Goal: Navigation & Orientation: Find specific page/section

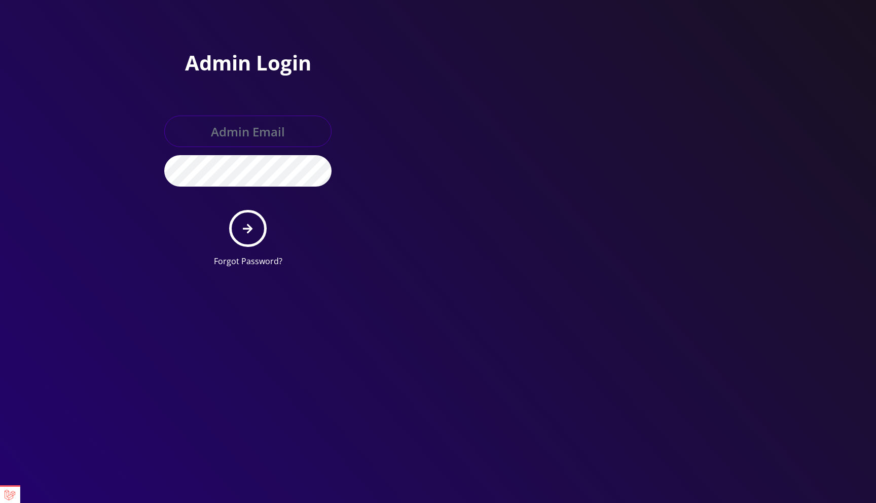
click at [261, 136] on input "text" at bounding box center [247, 131] width 167 height 31
type input "master@britex.pw"
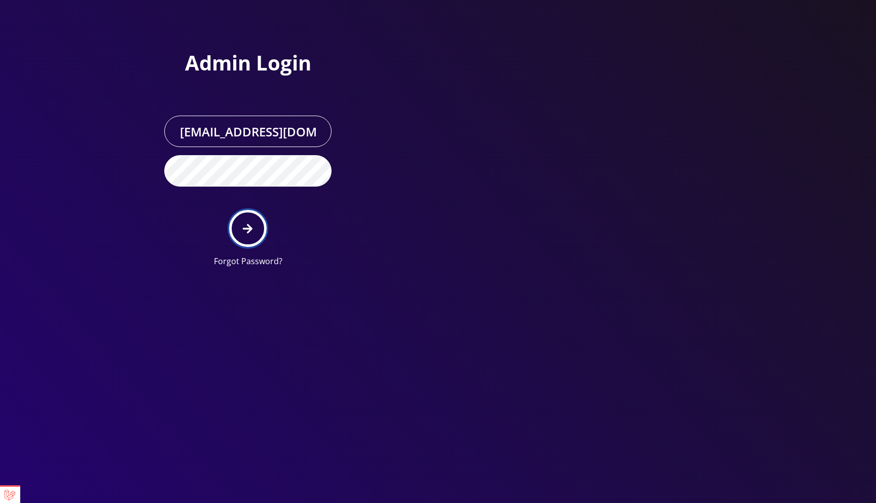
click at [254, 219] on button "submit" at bounding box center [247, 228] width 37 height 37
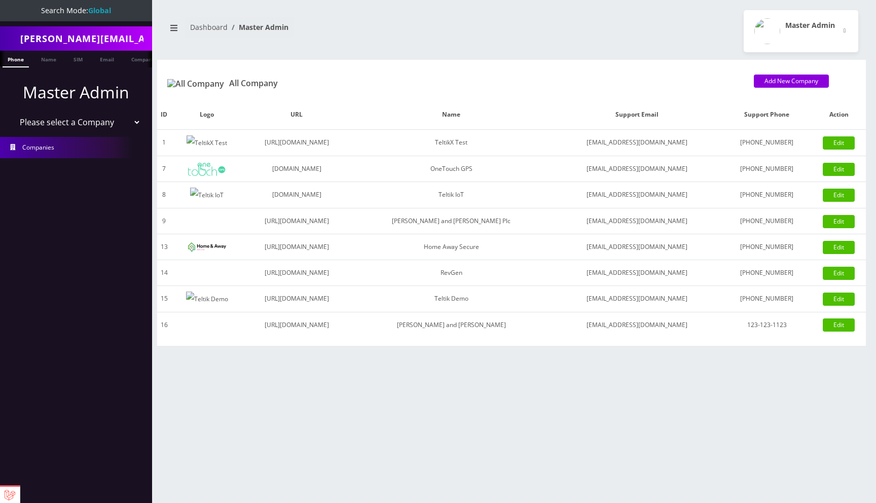
click at [69, 121] on select "Please select a Company TeltikX Test OneTouch GPS Teltik IoT Hale and Serrano P…" at bounding box center [76, 122] width 129 height 19
select select "1"
click at [12, 113] on select "Please select a Company TeltikX Test OneTouch GPS Teltik IoT Hale and Serrano P…" at bounding box center [76, 122] width 129 height 19
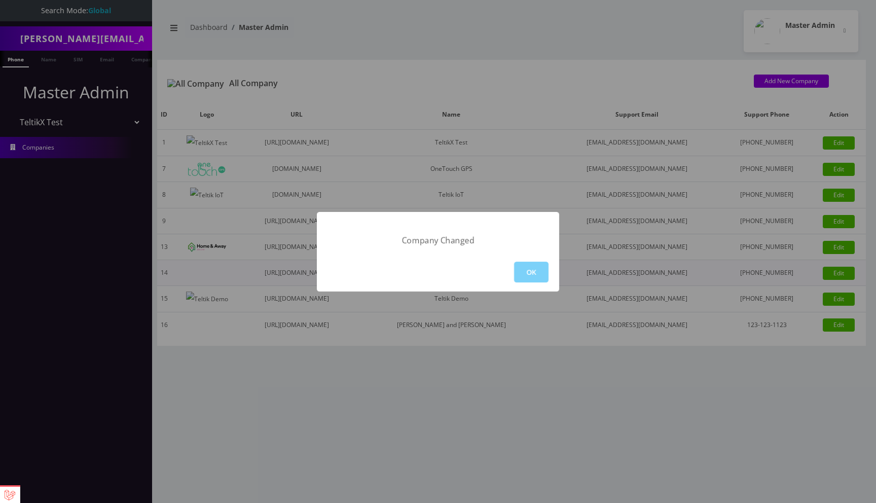
click at [529, 267] on button "OK" at bounding box center [531, 272] width 34 height 21
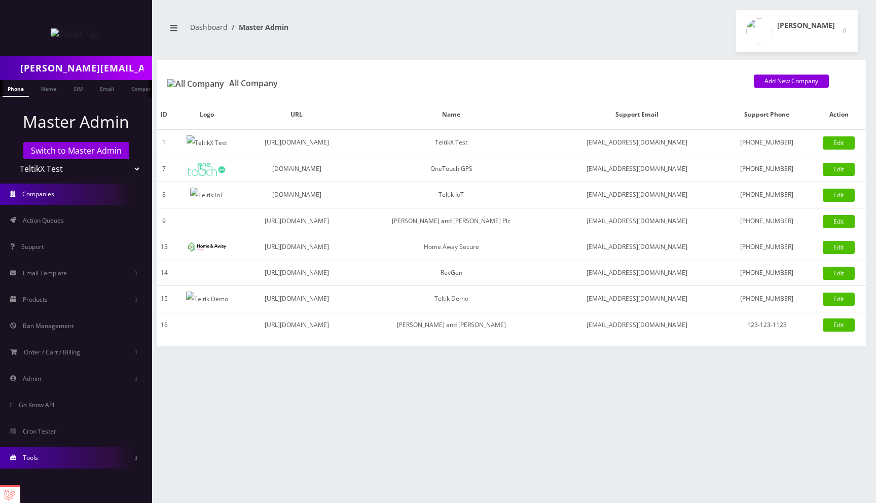
click at [33, 464] on link "Tools" at bounding box center [76, 457] width 152 height 21
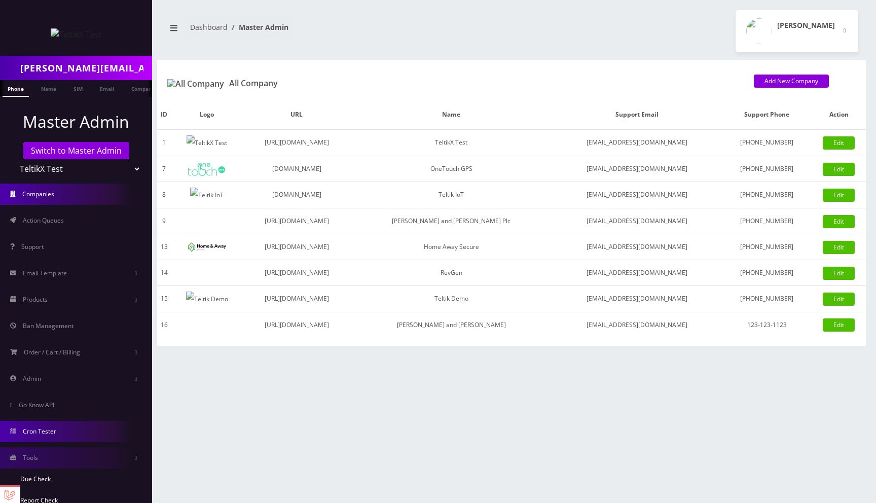
scroll to position [50, 0]
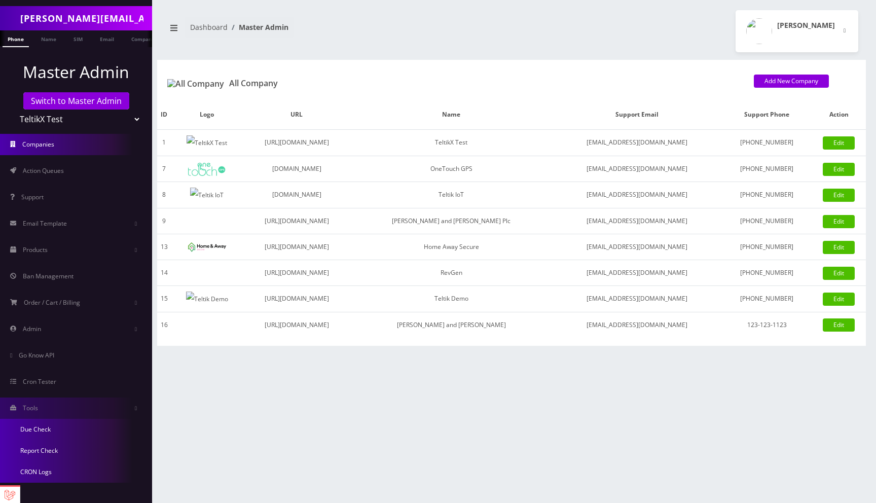
click at [55, 430] on link "Due Check" at bounding box center [76, 429] width 152 height 21
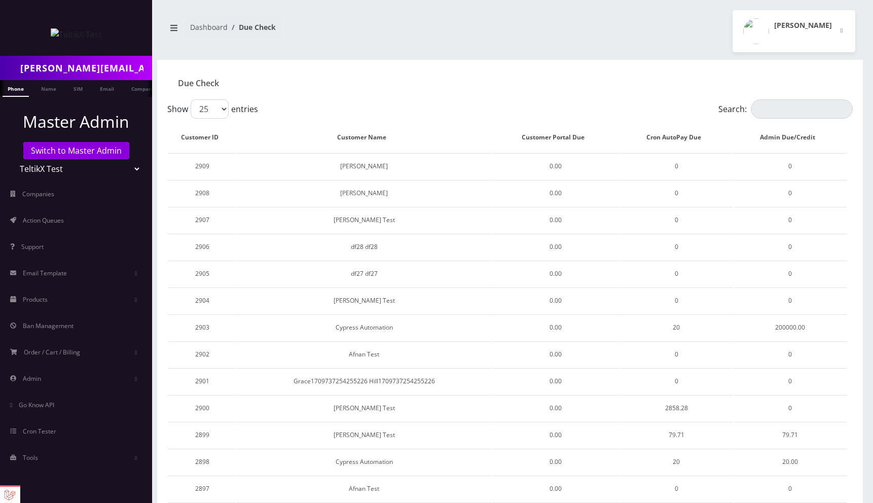
scroll to position [356, 0]
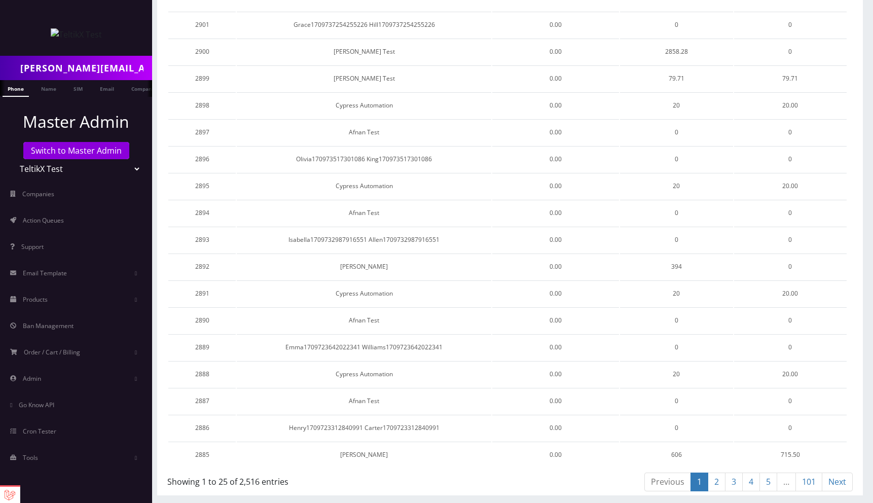
click at [809, 481] on link "101" at bounding box center [808, 481] width 27 height 19
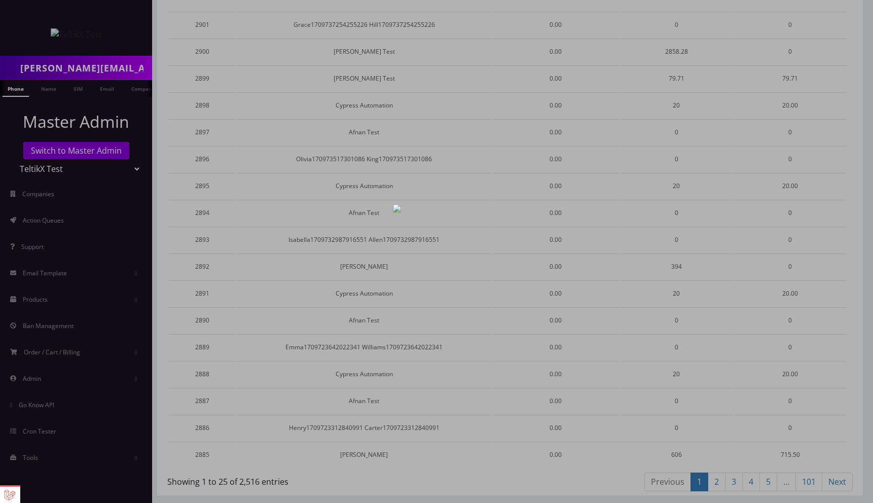
scroll to position [115, 0]
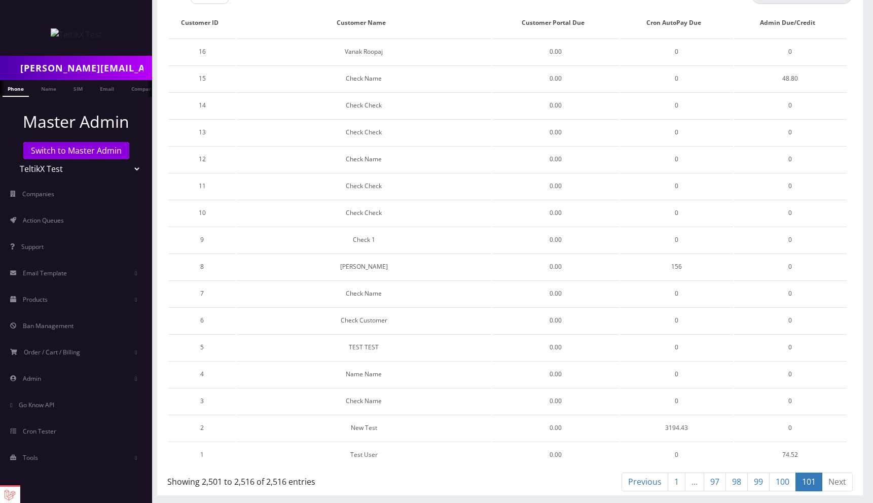
click at [668, 484] on link "1" at bounding box center [677, 481] width 18 height 19
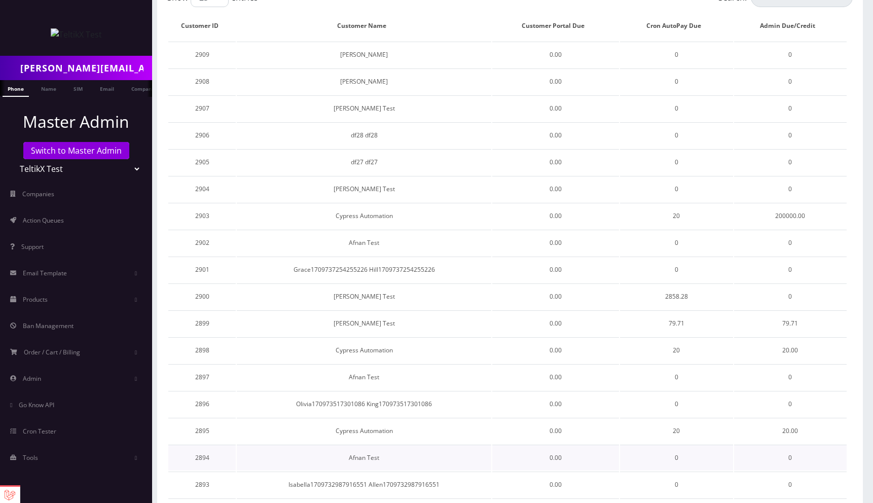
scroll to position [0, 0]
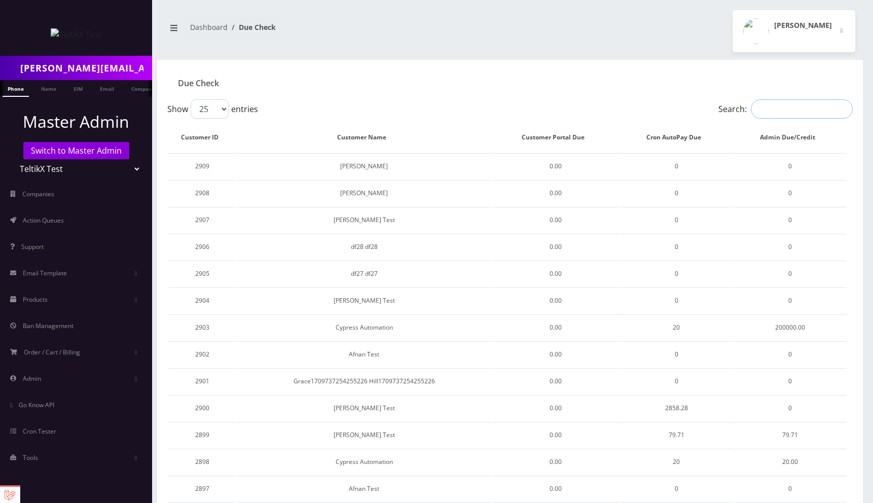
click at [784, 109] on input "Search:" at bounding box center [802, 108] width 102 height 19
type input "adfa"
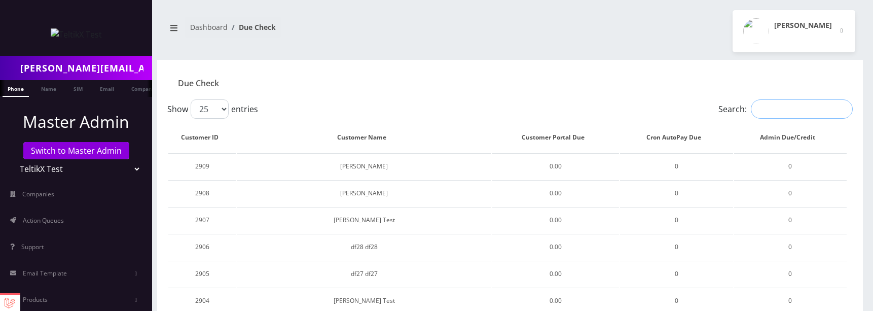
click at [781, 110] on input "Search:" at bounding box center [802, 108] width 102 height 19
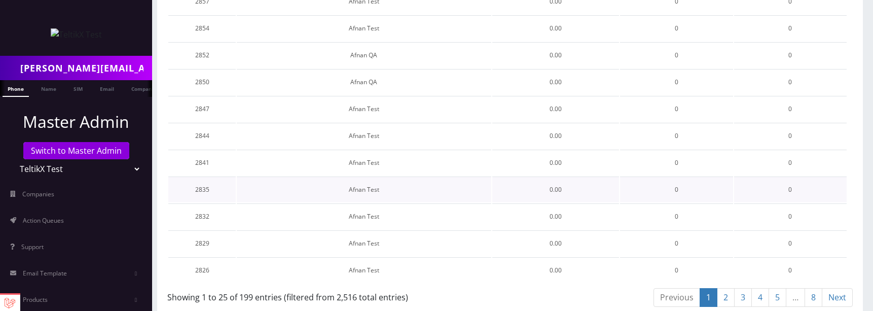
scroll to position [548, 0]
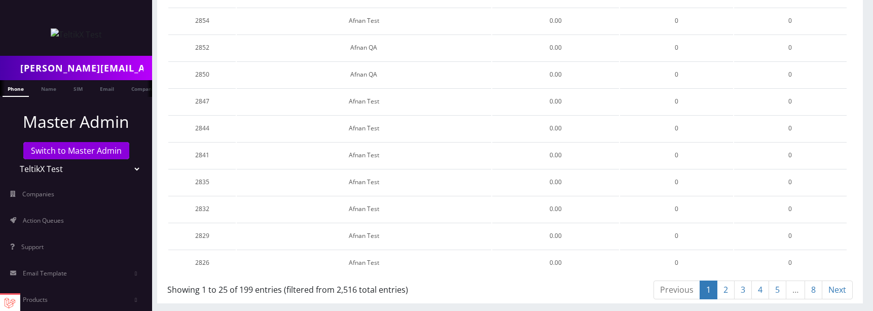
type input "Afnan"
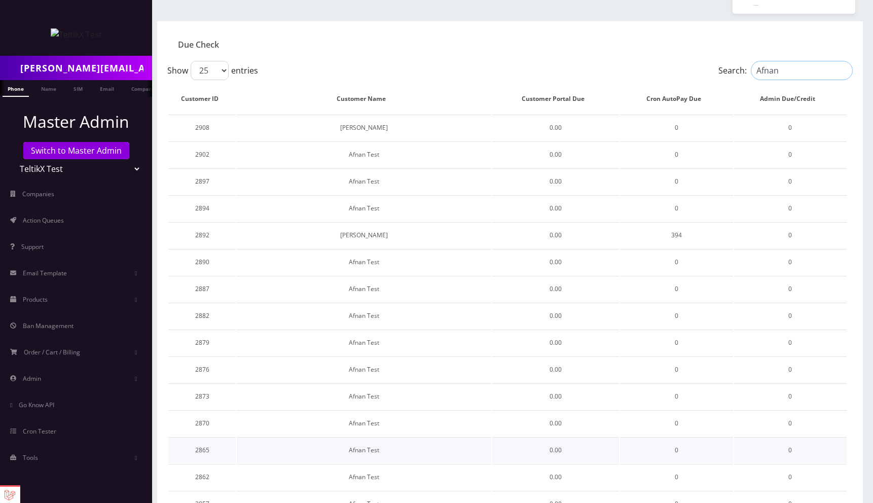
scroll to position [0, 0]
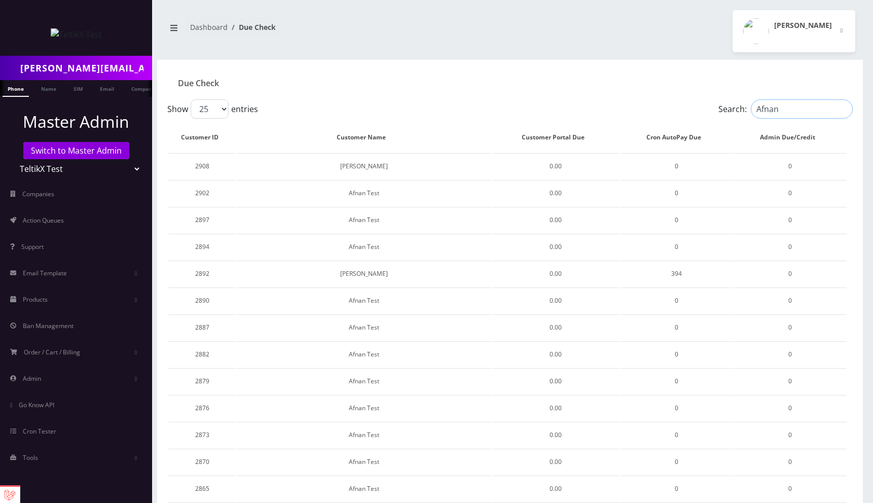
click at [847, 111] on input "Afnan" at bounding box center [802, 108] width 102 height 19
click at [845, 110] on input "Afnan" at bounding box center [802, 108] width 102 height 19
click at [601, 30] on div "Moshe Gorin Logout" at bounding box center [686, 31] width 353 height 42
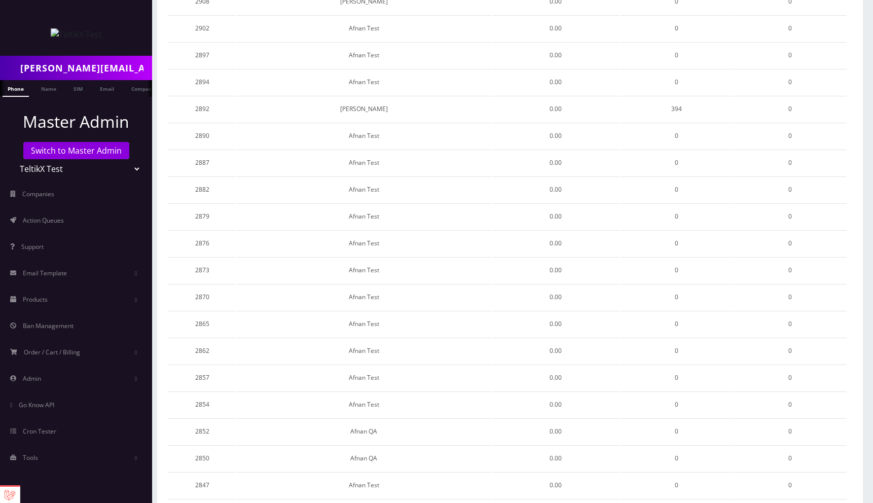
scroll to position [356, 0]
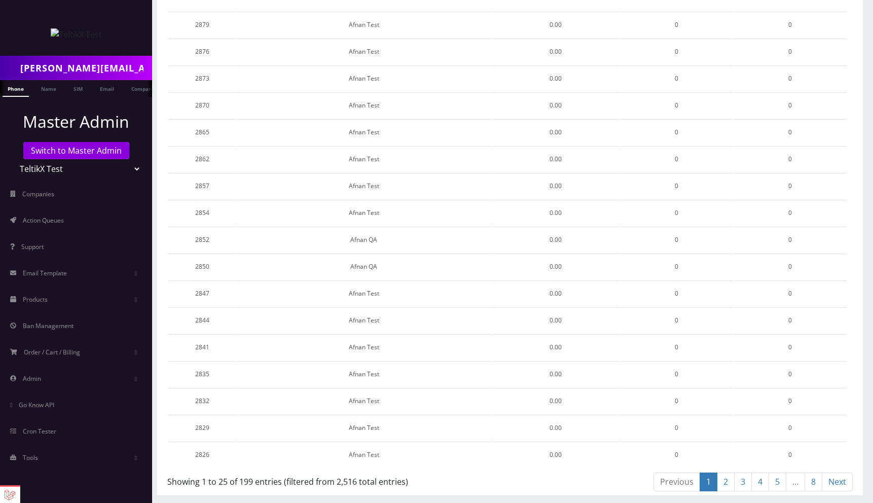
click at [814, 480] on link "8" at bounding box center [813, 481] width 18 height 19
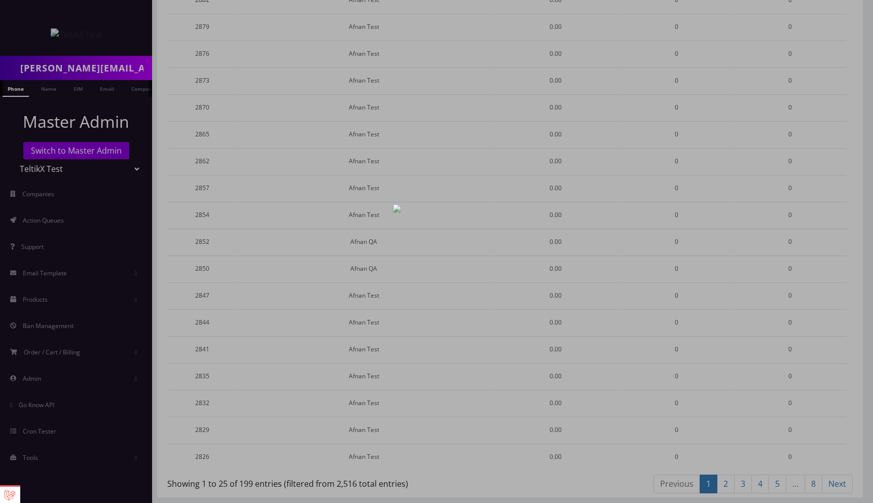
scroll to position [329, 0]
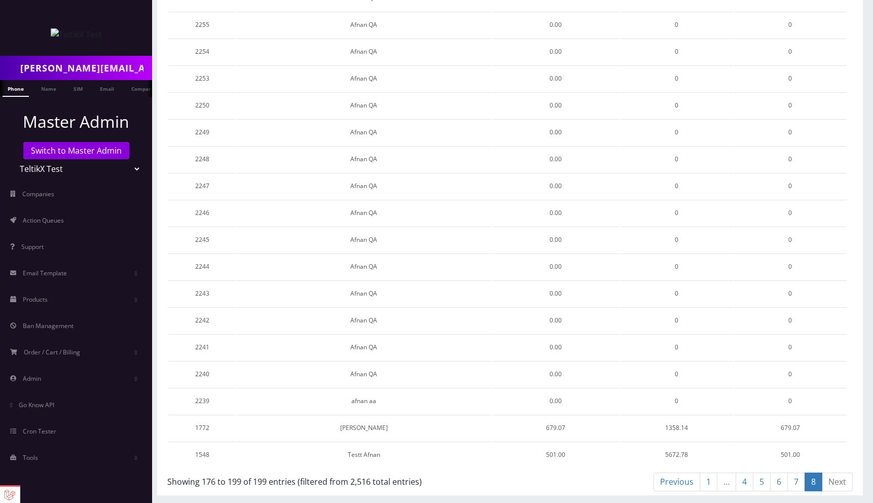
drag, startPoint x: 711, startPoint y: 481, endPoint x: 686, endPoint y: 447, distance: 41.7
click at [710, 481] on link "1" at bounding box center [709, 481] width 18 height 19
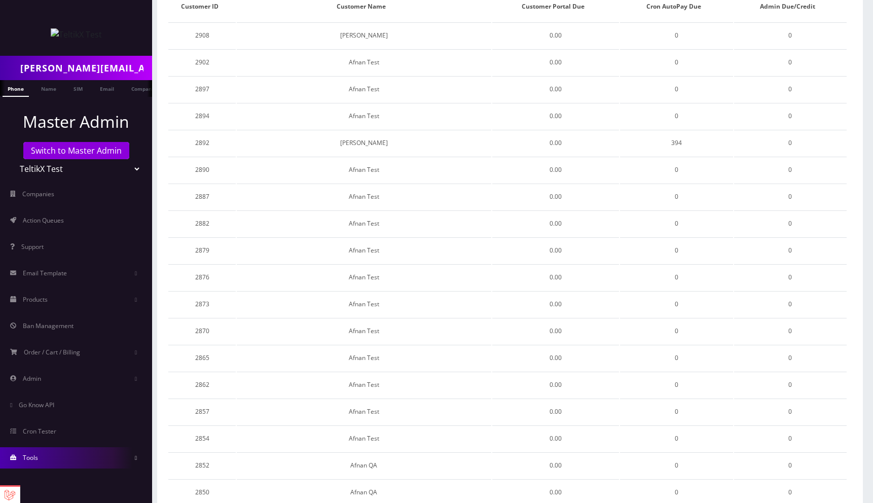
scroll to position [137, 0]
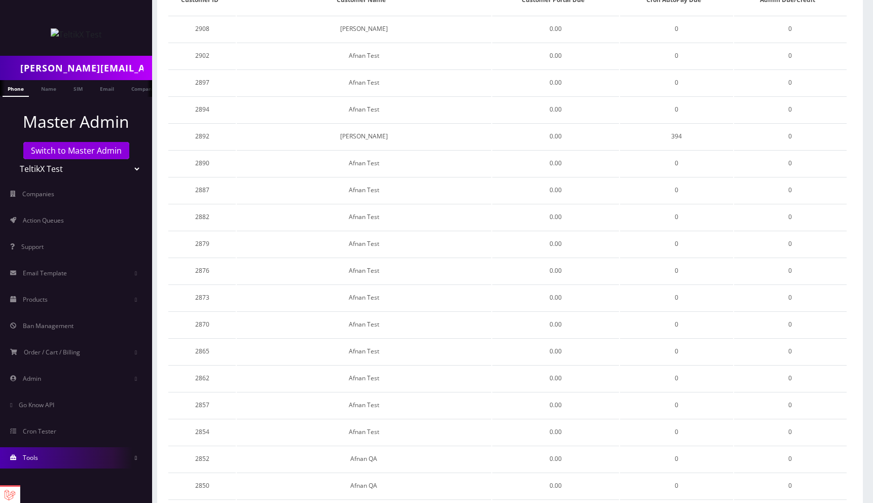
click at [82, 457] on link "Tools" at bounding box center [76, 457] width 152 height 21
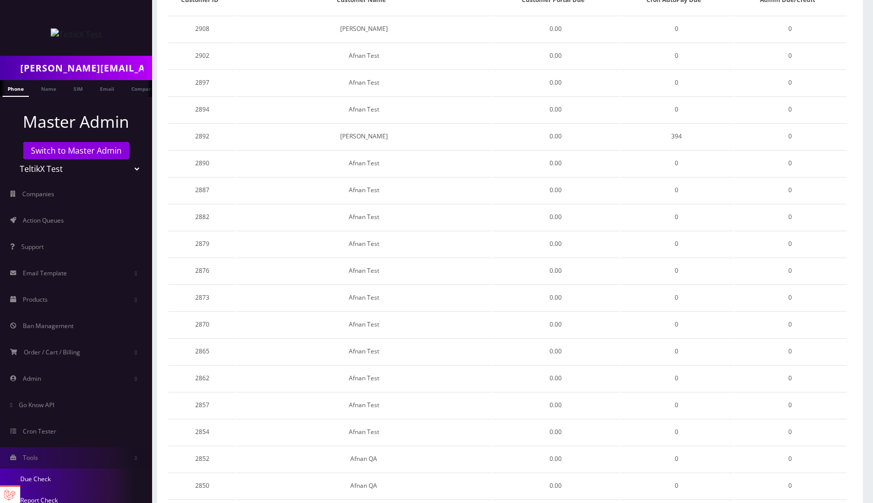
scroll to position [50, 0]
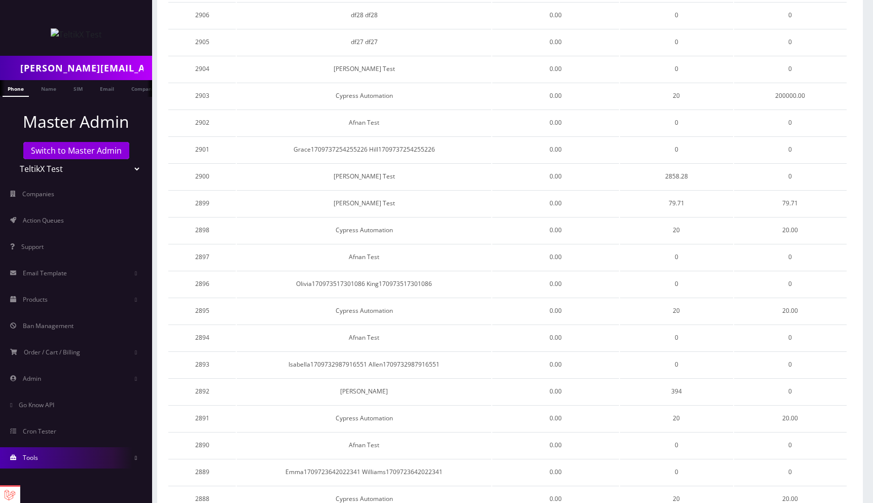
click at [59, 452] on link "Tools" at bounding box center [76, 457] width 152 height 21
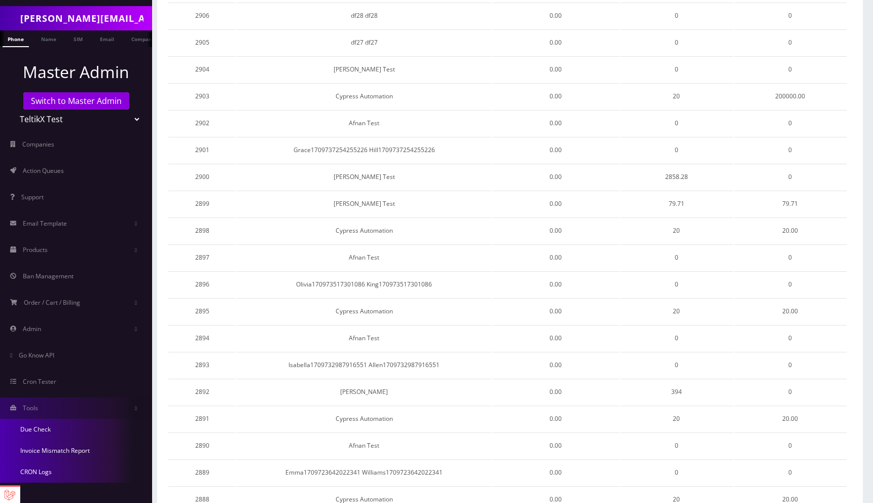
click at [65, 447] on link "Invoice Mismatch Report" at bounding box center [76, 450] width 152 height 21
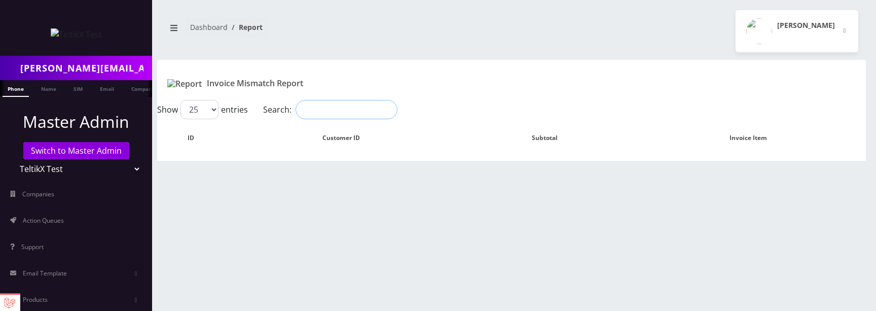
click at [335, 113] on input "Search:" at bounding box center [347, 109] width 102 height 19
type input "acv"
click at [349, 112] on input "Search:" at bounding box center [347, 109] width 102 height 19
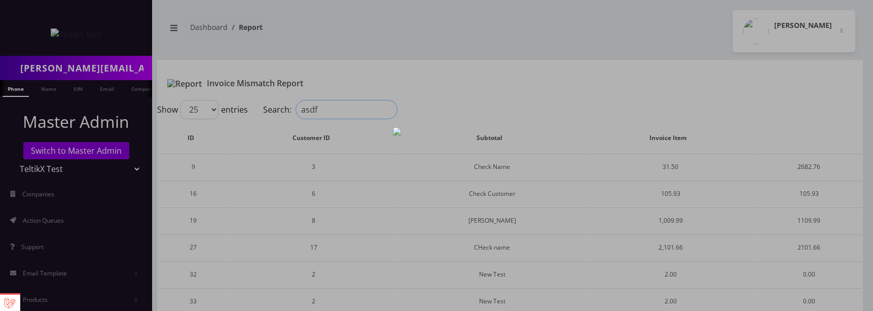
type input "asdf"
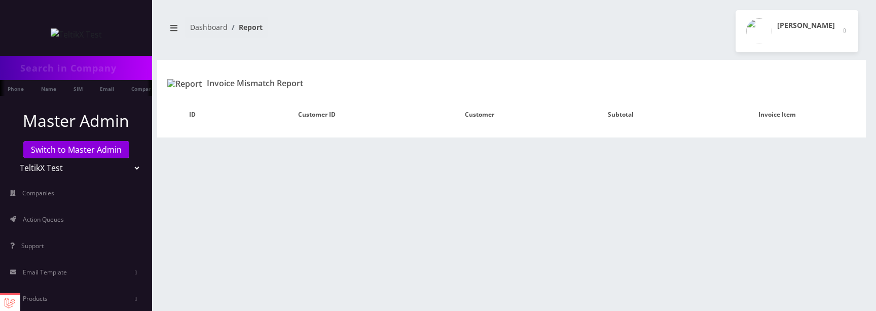
type input "[PERSON_NAME][EMAIL_ADDRESS][DOMAIN_NAME]"
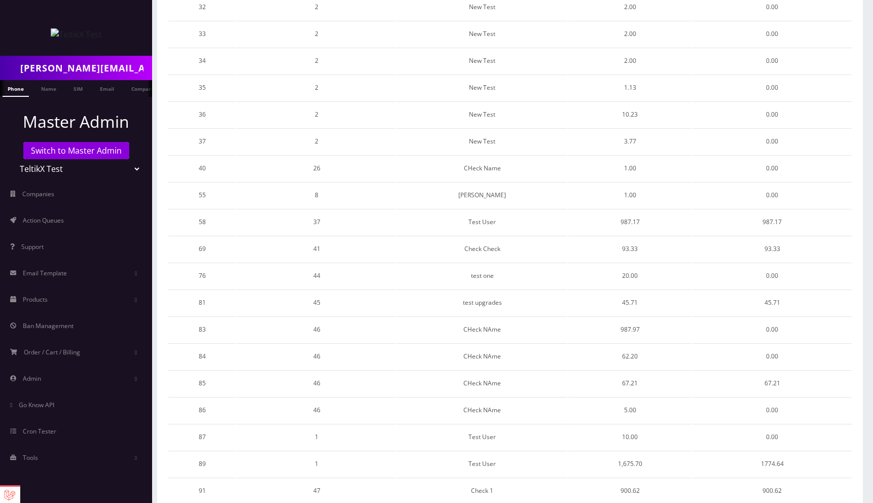
scroll to position [268, 0]
click at [49, 457] on link "Tools" at bounding box center [76, 457] width 152 height 21
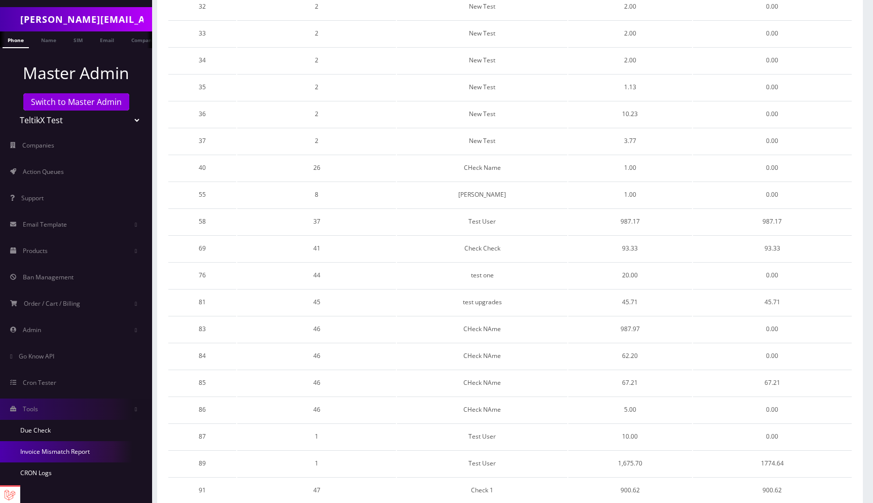
scroll to position [50, 0]
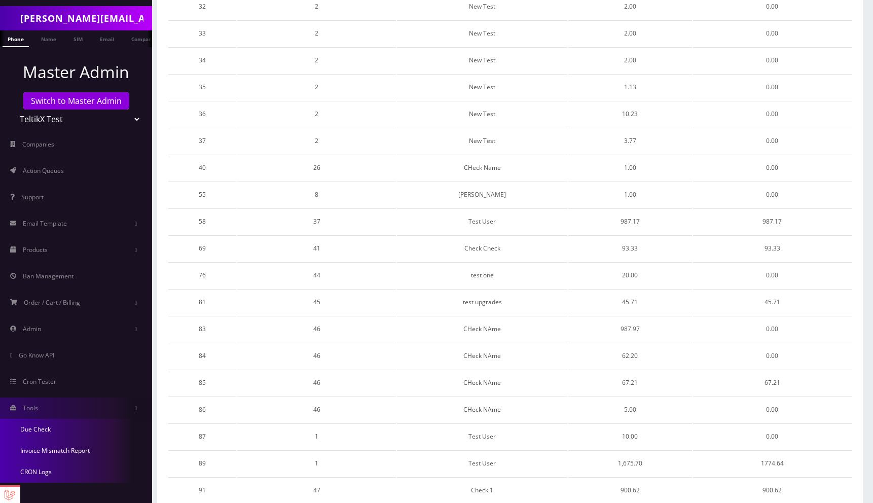
click at [45, 472] on link "CRON Logs" at bounding box center [76, 471] width 152 height 21
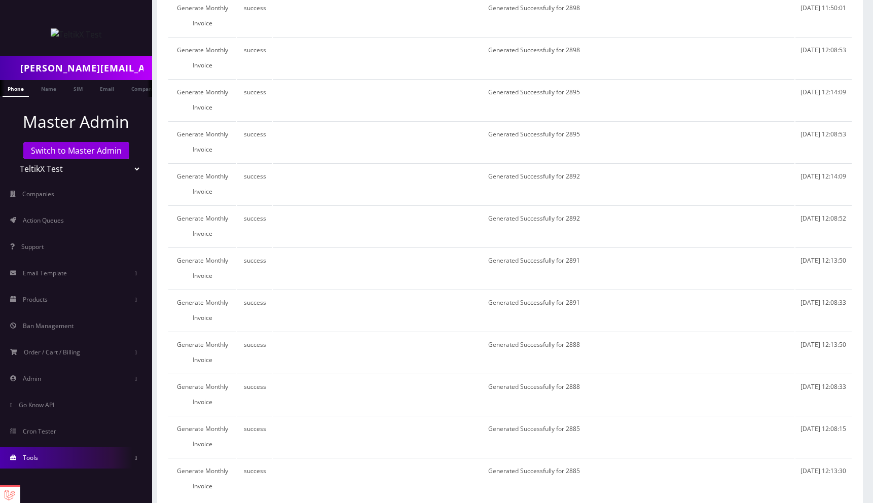
scroll to position [708, 0]
click at [42, 463] on link "Tools" at bounding box center [76, 457] width 152 height 21
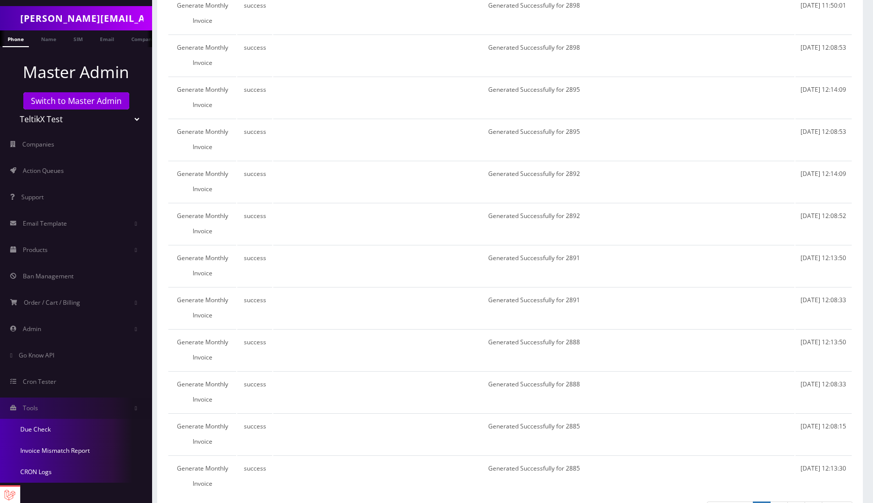
click at [44, 429] on link "Due Check" at bounding box center [76, 429] width 152 height 21
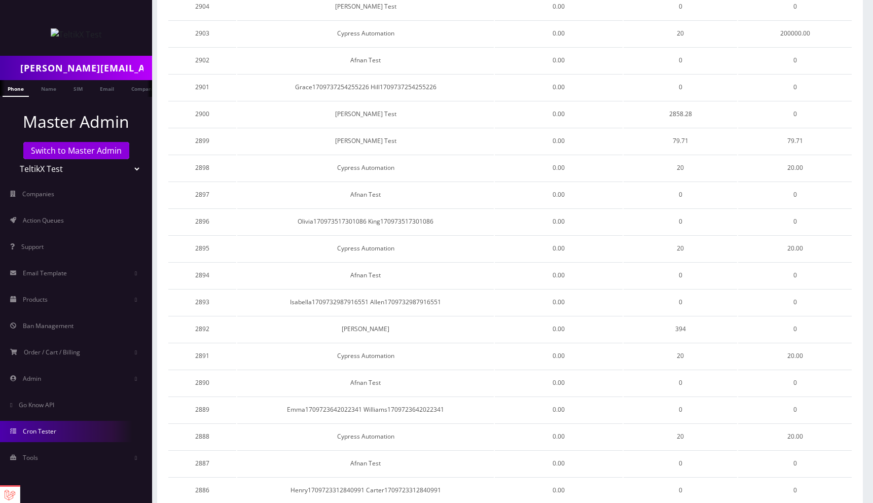
scroll to position [356, 0]
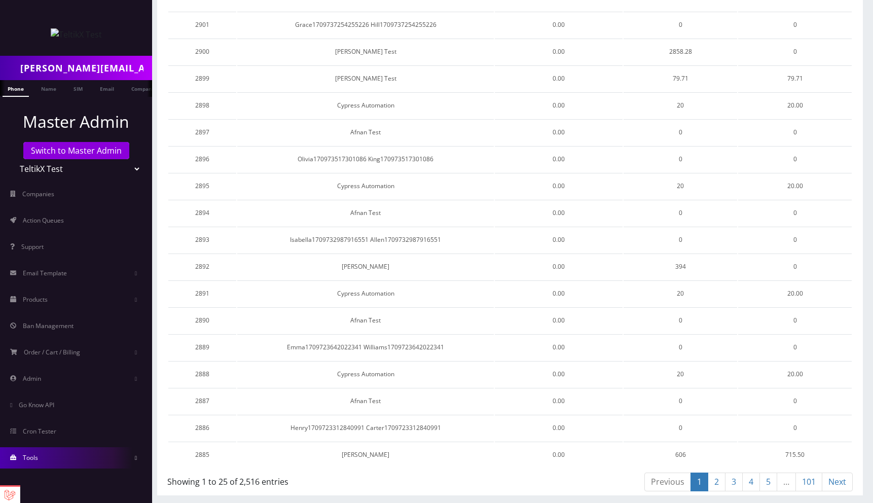
click at [50, 453] on link "Tools" at bounding box center [76, 457] width 152 height 21
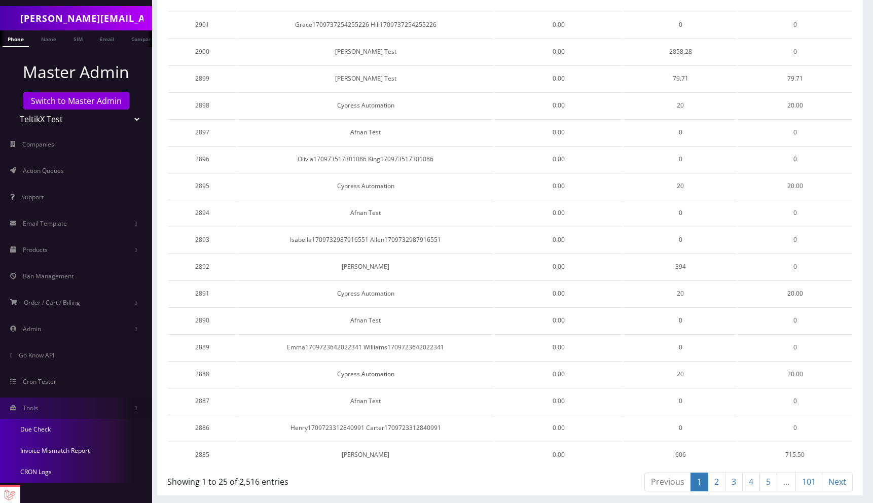
click at [52, 450] on link "Invoice Mismatch Report" at bounding box center [76, 450] width 152 height 21
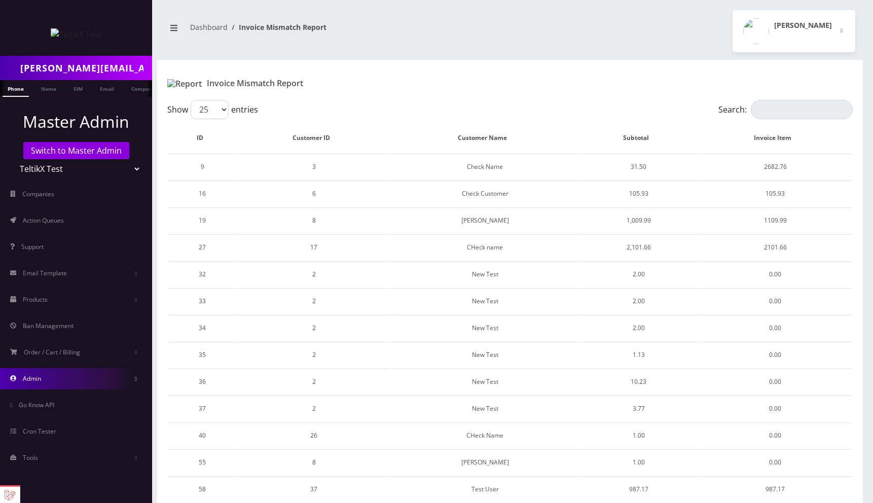
click at [54, 384] on link "Admin" at bounding box center [76, 378] width 152 height 21
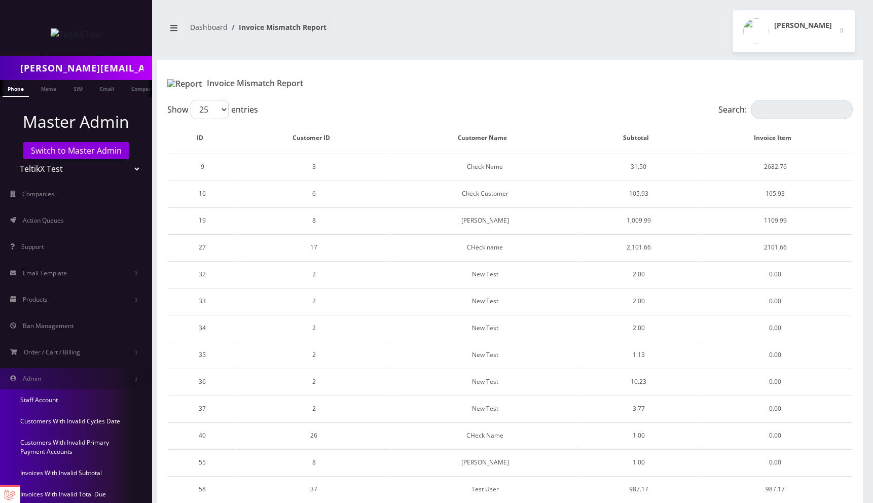
click at [65, 424] on link "Customers With Invalid Cycles Date" at bounding box center [76, 421] width 152 height 21
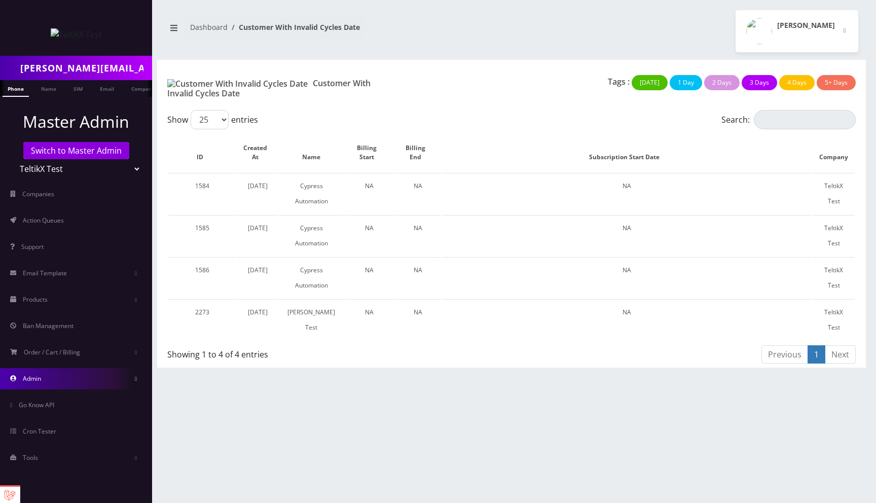
click at [55, 375] on link "Admin" at bounding box center [76, 378] width 152 height 21
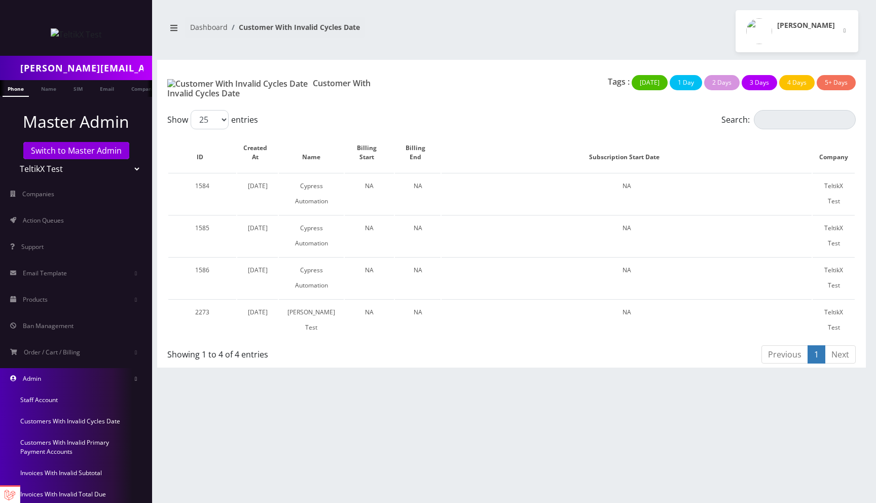
scroll to position [101, 0]
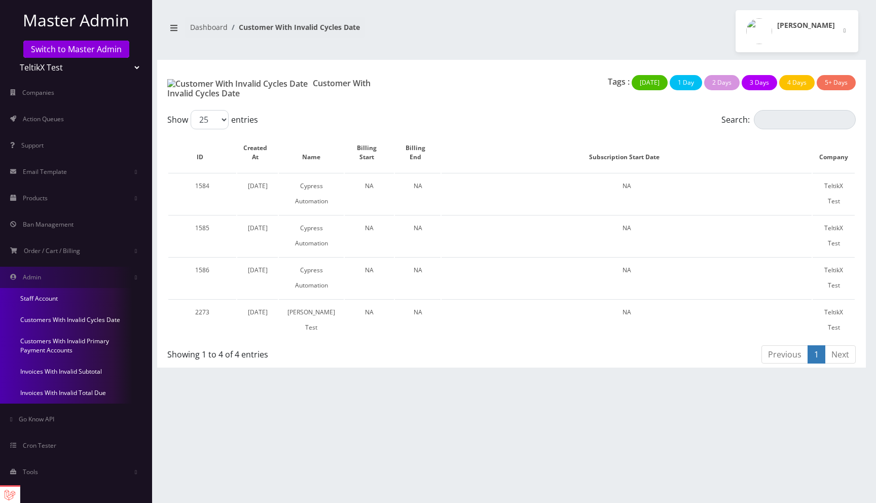
click at [58, 372] on link "Invoices With Invalid Subtotal" at bounding box center [76, 371] width 152 height 21
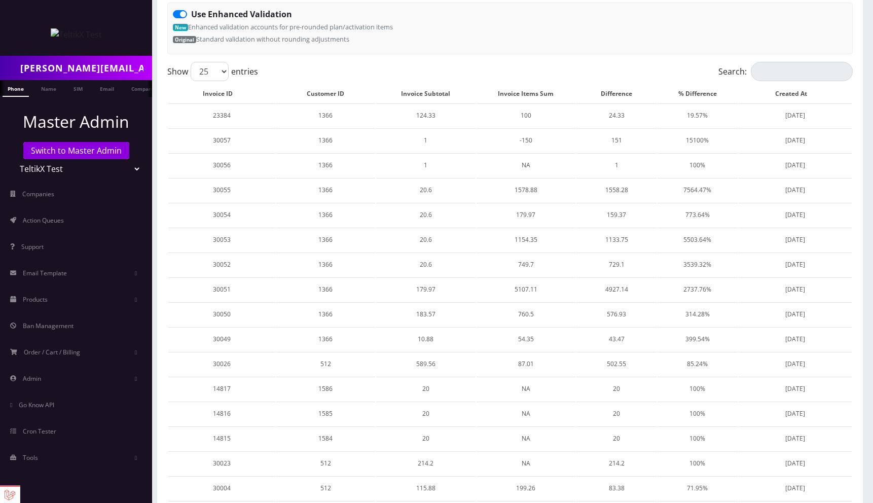
scroll to position [354, 0]
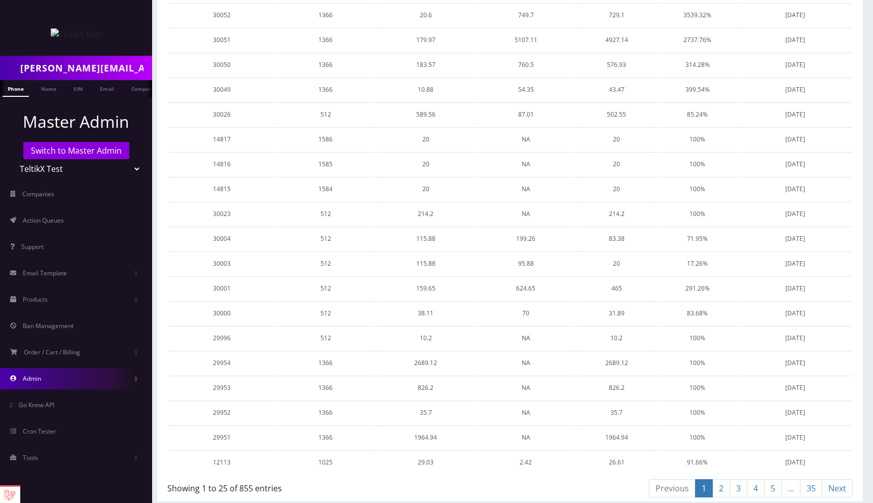
click at [55, 377] on link "Admin" at bounding box center [76, 378] width 152 height 21
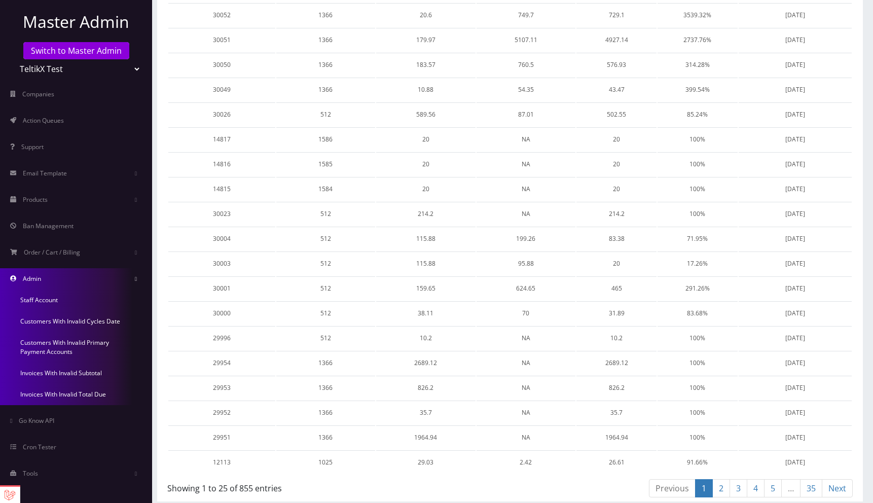
scroll to position [101, 0]
click at [55, 394] on link "Invoices With Invalid Total Due" at bounding box center [76, 392] width 152 height 21
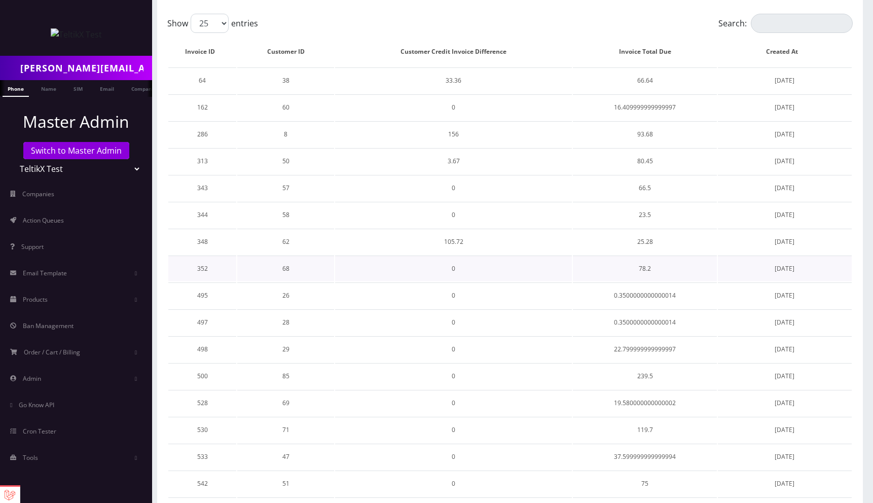
scroll to position [112, 0]
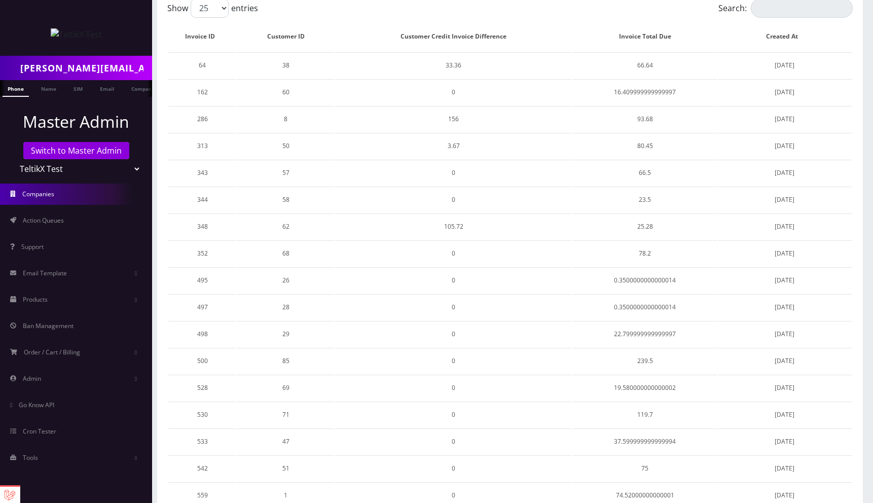
click at [61, 192] on link "Companies" at bounding box center [76, 194] width 152 height 21
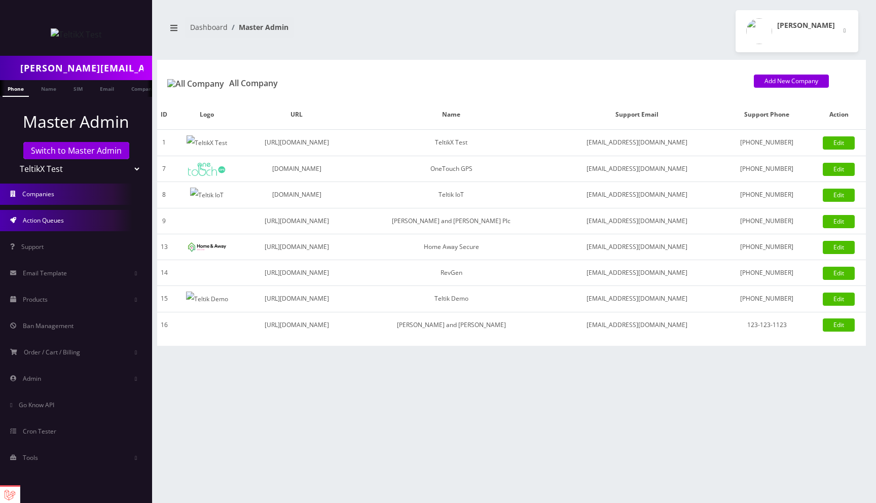
click at [34, 223] on span "Action Queues" at bounding box center [43, 220] width 41 height 9
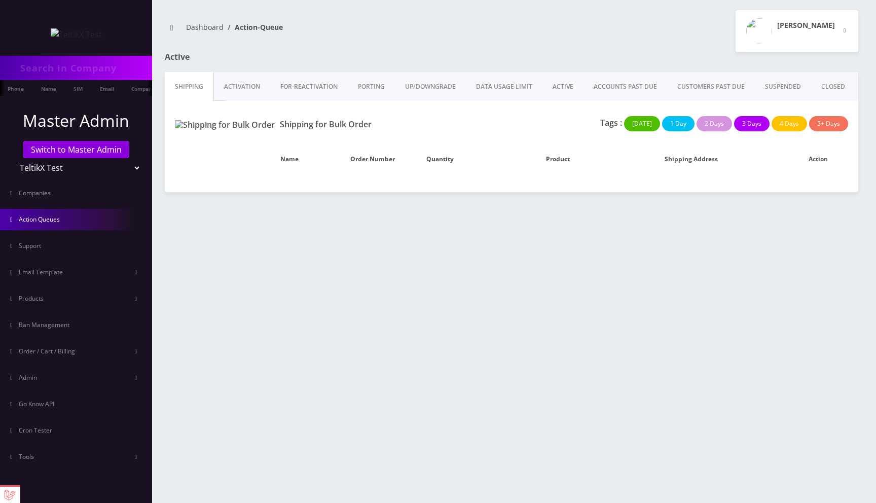
type input "[PERSON_NAME][EMAIL_ADDRESS][DOMAIN_NAME]"
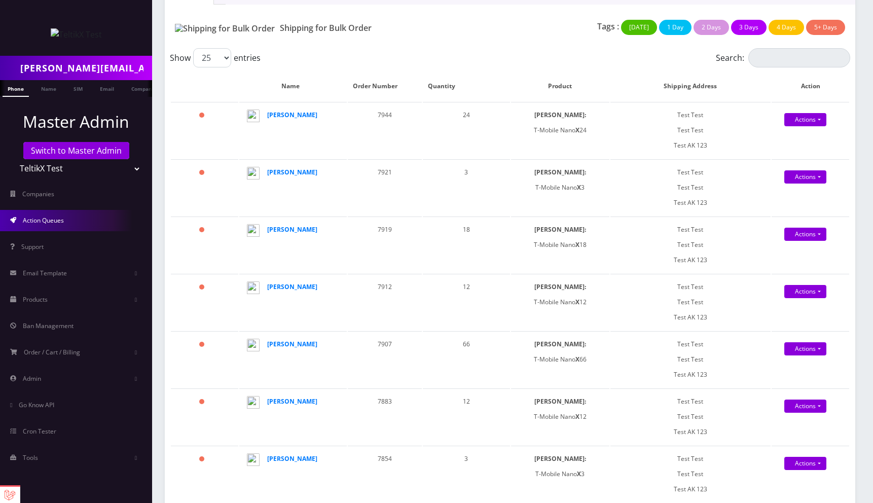
scroll to position [103, 0]
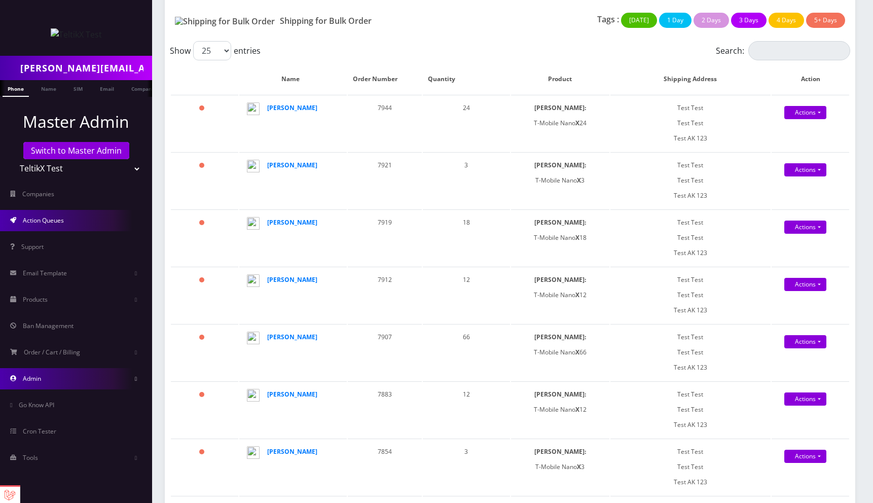
click at [53, 382] on link "Admin" at bounding box center [76, 378] width 152 height 21
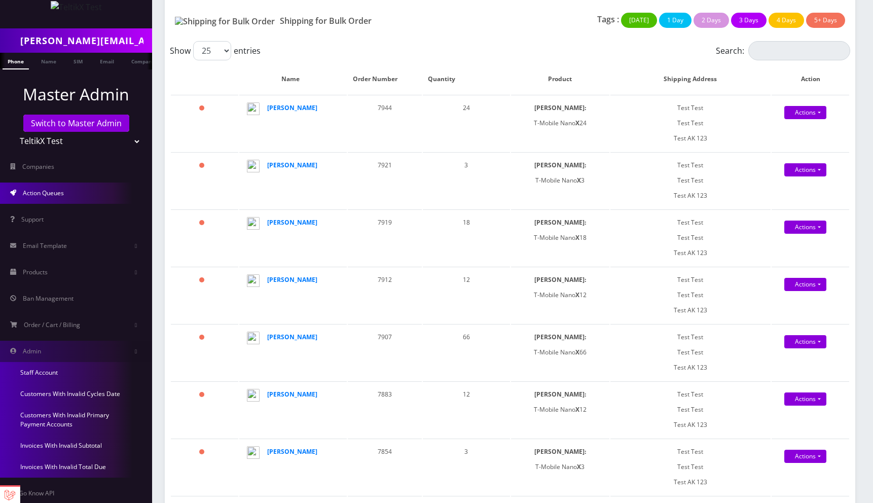
scroll to position [55, 0]
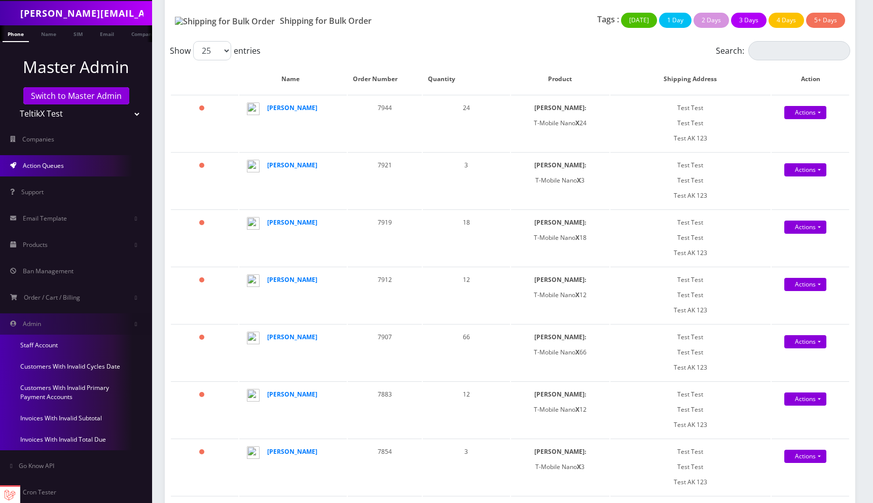
click at [50, 341] on link "Staff Account" at bounding box center [76, 345] width 152 height 21
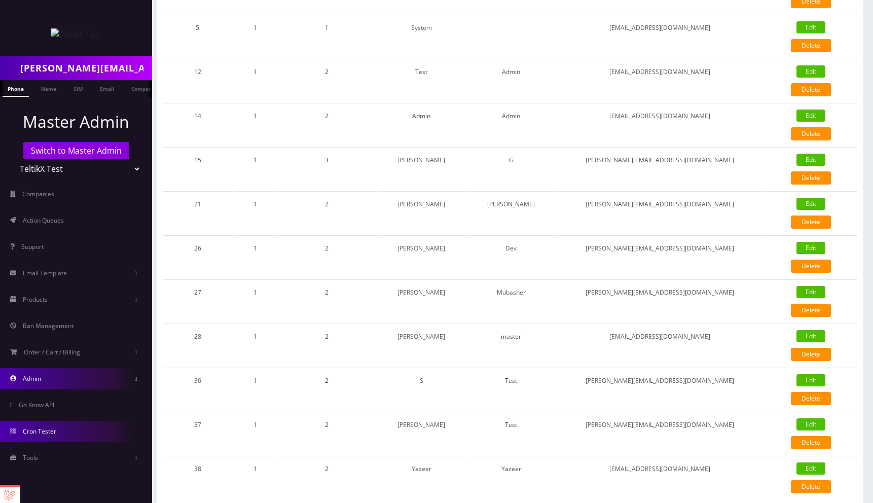
scroll to position [183, 0]
click at [54, 437] on link "Cron Tester" at bounding box center [76, 431] width 152 height 21
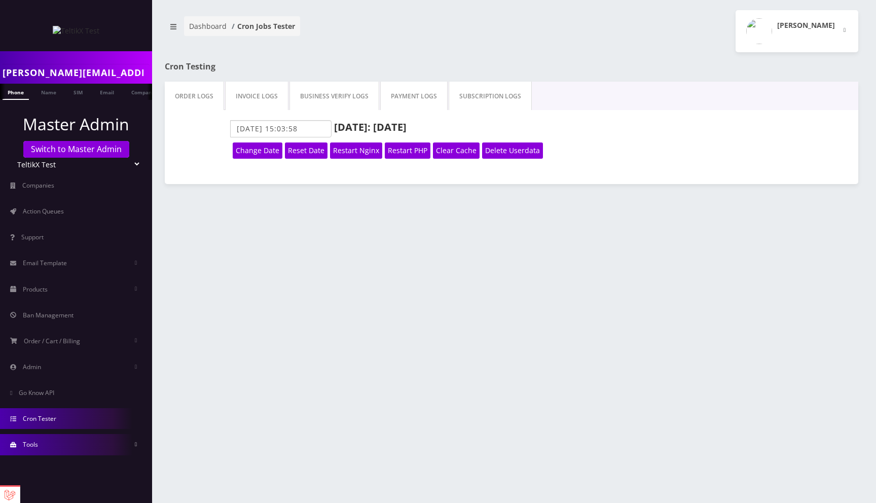
click at [43, 450] on link "Tools" at bounding box center [76, 444] width 152 height 21
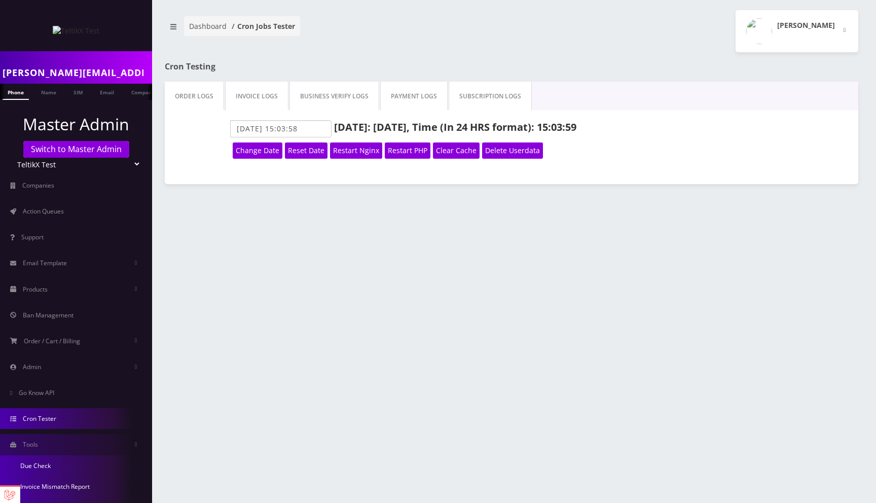
click at [43, 465] on link "Due Check" at bounding box center [76, 465] width 152 height 21
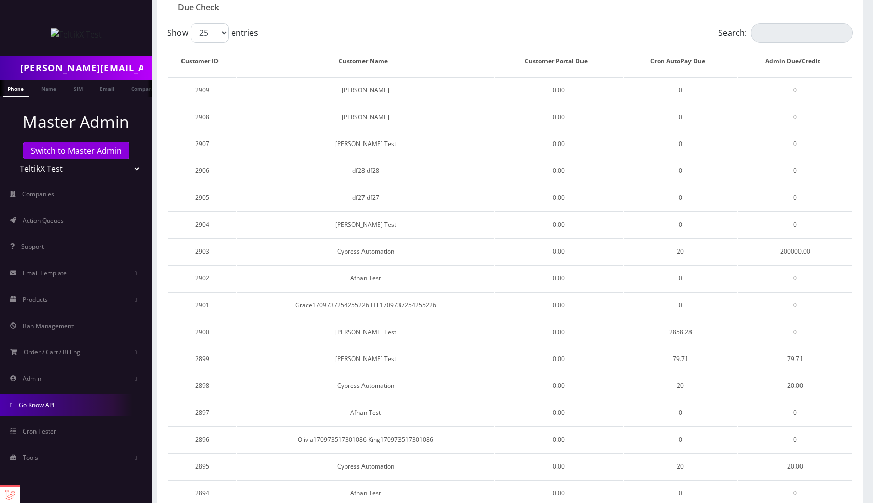
scroll to position [118, 0]
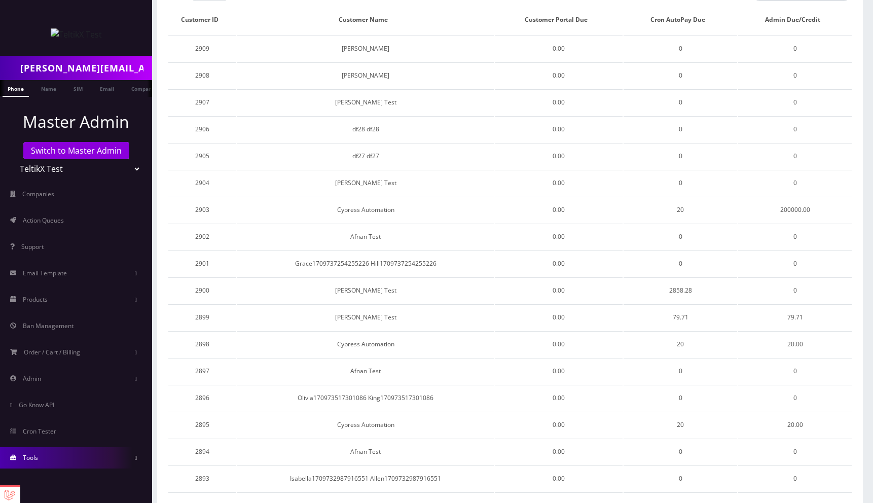
click at [49, 461] on link "Tools" at bounding box center [76, 457] width 152 height 21
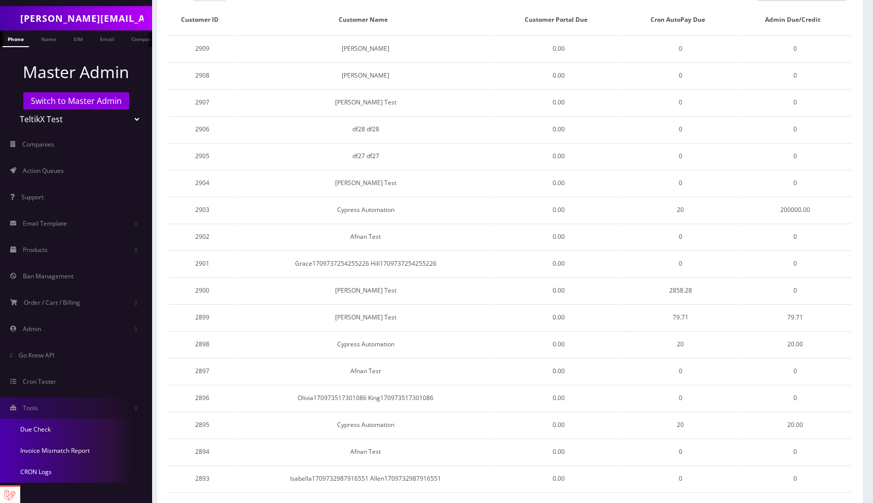
click at [54, 451] on link "Invoice Mismatch Report" at bounding box center [76, 450] width 152 height 21
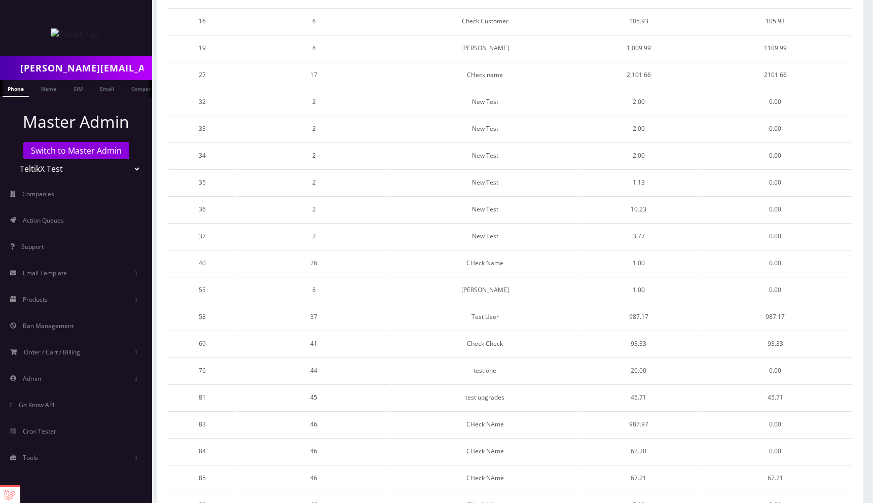
scroll to position [174, 0]
click at [49, 451] on link "Tools" at bounding box center [76, 457] width 152 height 21
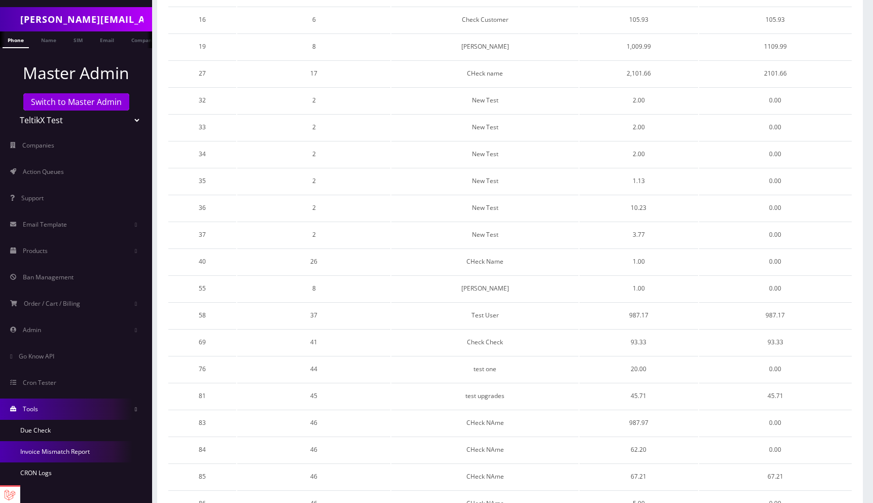
scroll to position [50, 0]
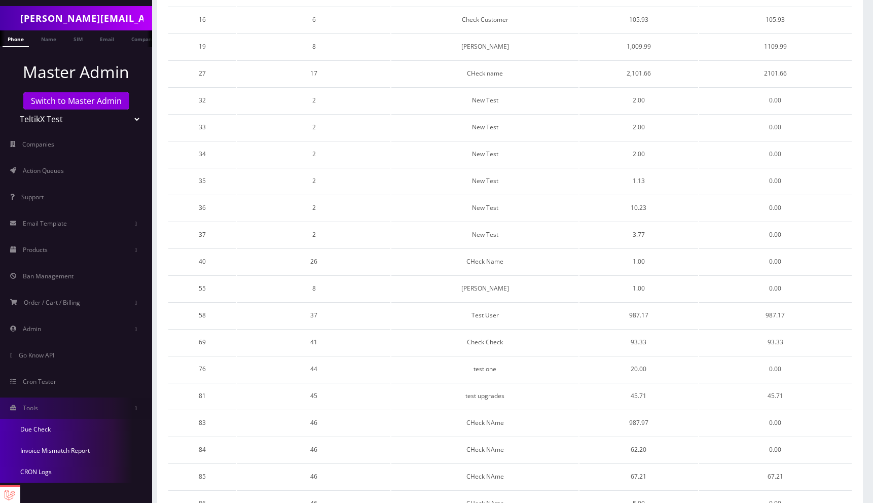
click at [53, 475] on link "CRON Logs" at bounding box center [76, 471] width 152 height 21
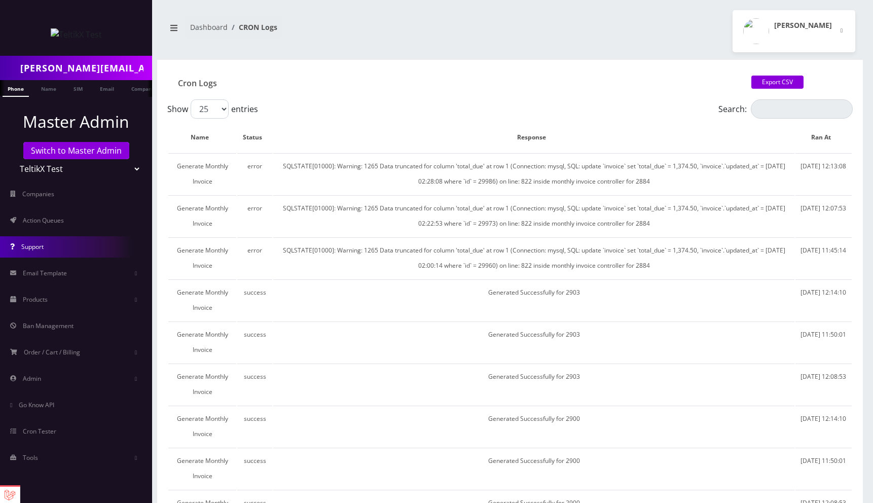
click at [52, 245] on link "Support" at bounding box center [76, 246] width 152 height 21
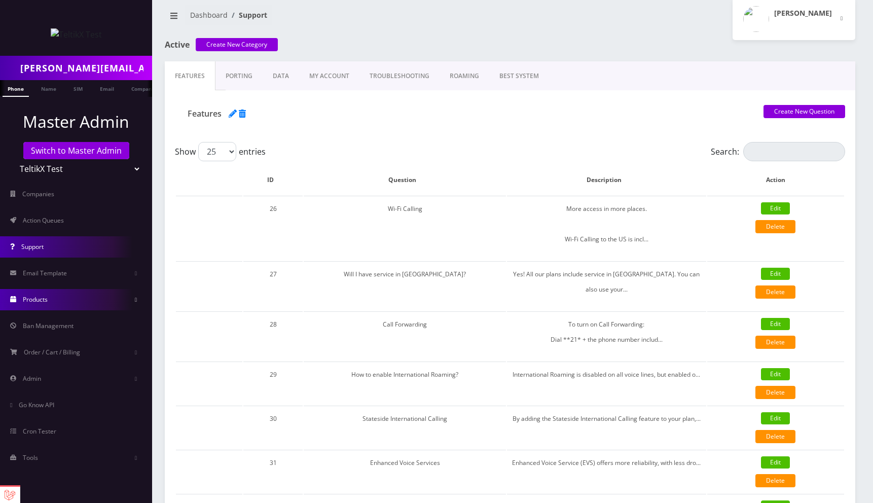
scroll to position [21, 0]
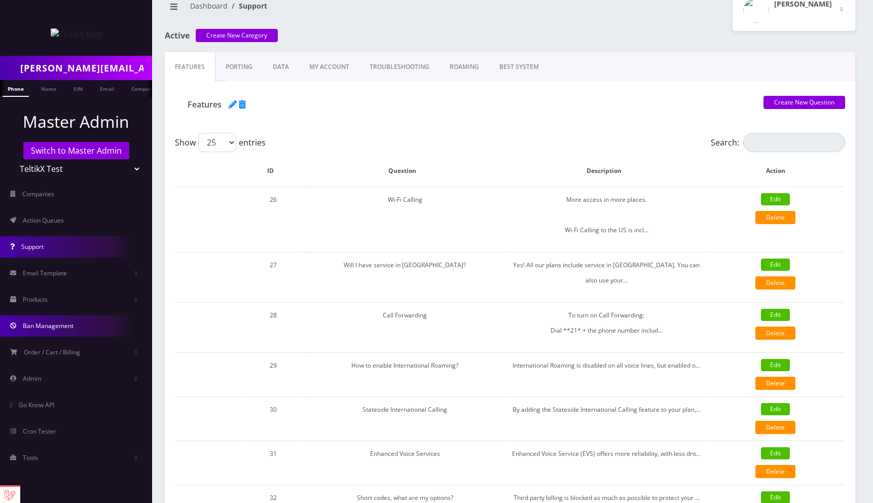
click at [70, 326] on span "Ban Management" at bounding box center [48, 325] width 51 height 9
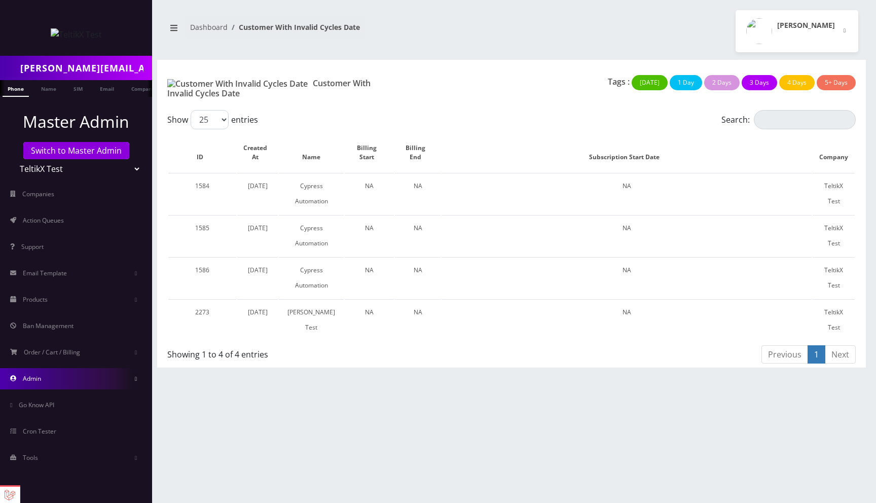
click at [50, 378] on link "Admin" at bounding box center [76, 378] width 152 height 21
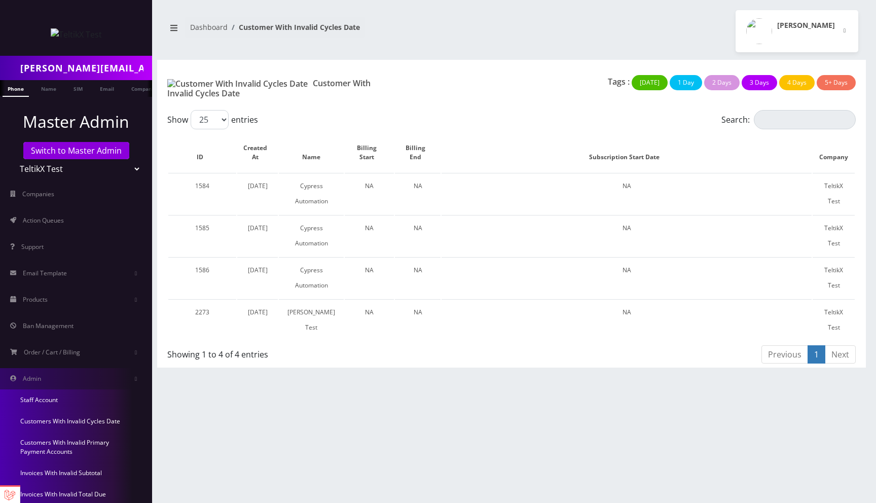
click at [67, 447] on link "Customers With Invalid Primary Payment Accounts" at bounding box center [76, 447] width 152 height 30
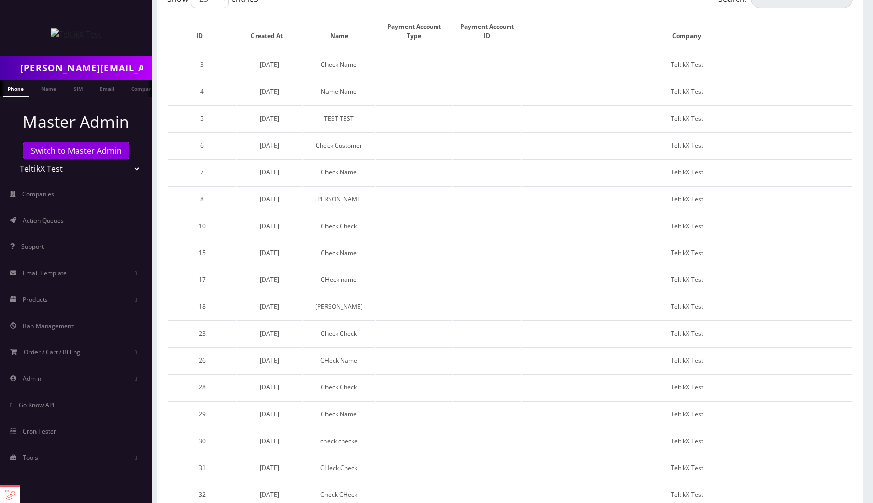
scroll to position [127, 0]
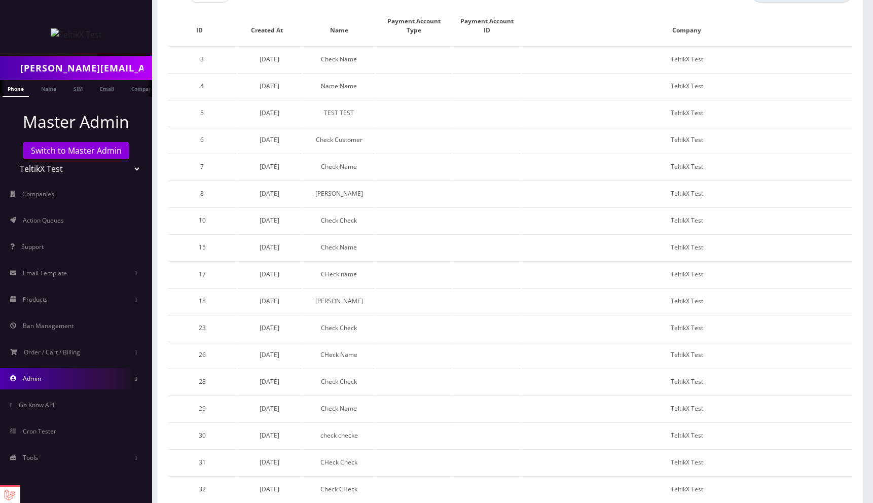
click at [46, 380] on link "Admin" at bounding box center [76, 378] width 152 height 21
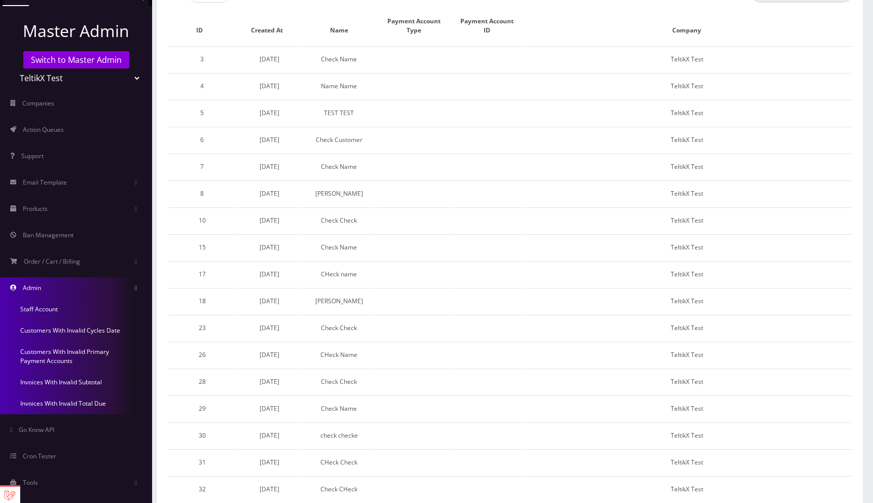
scroll to position [101, 0]
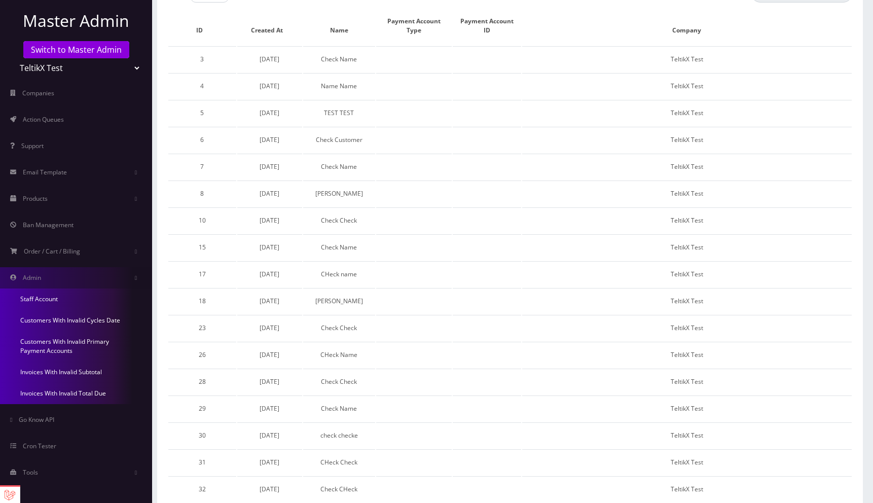
click at [51, 371] on link "Invoices With Invalid Subtotal" at bounding box center [76, 371] width 152 height 21
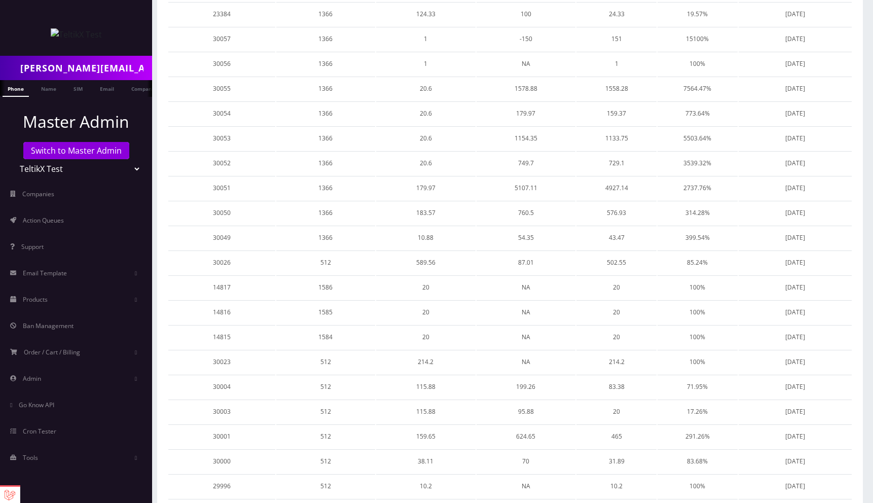
scroll to position [208, 0]
click at [51, 371] on link "Admin" at bounding box center [76, 378] width 152 height 21
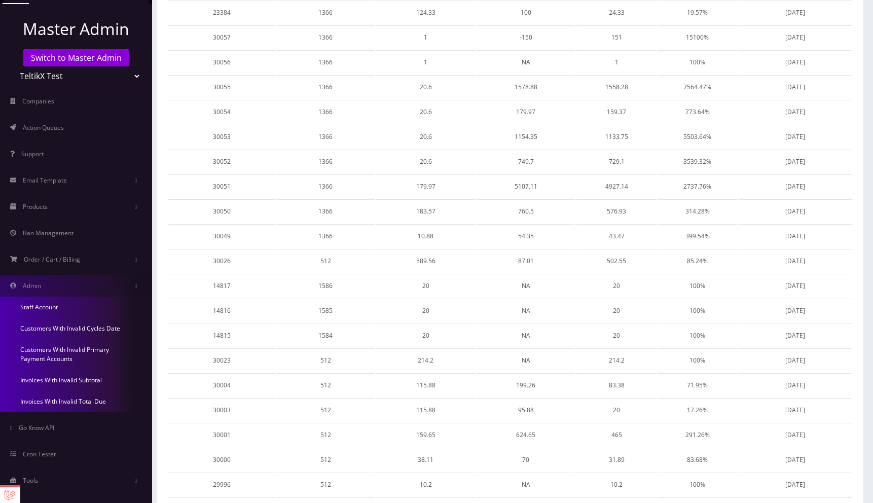
scroll to position [101, 0]
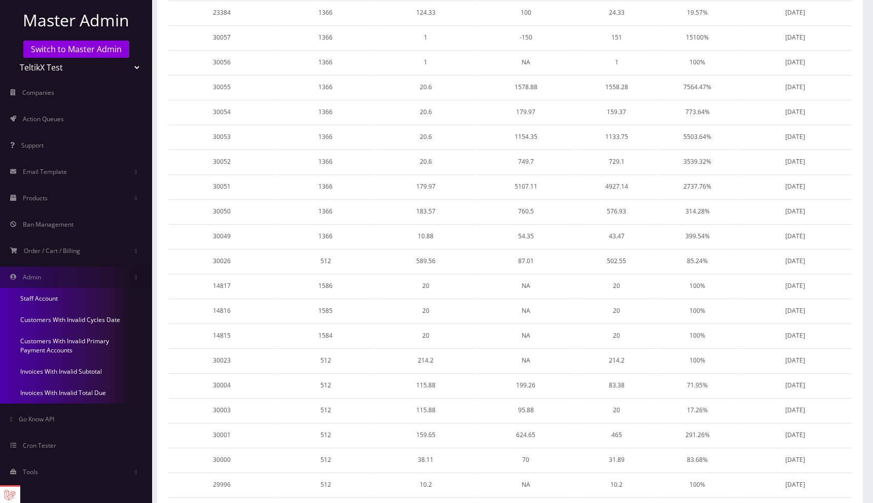
click at [54, 389] on link "Invoices With Invalid Total Due" at bounding box center [76, 392] width 152 height 21
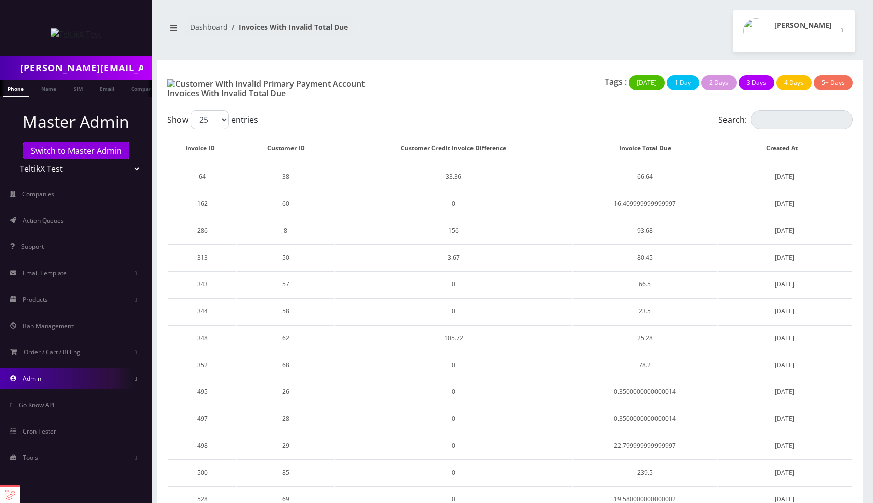
click at [47, 372] on link "Admin" at bounding box center [76, 378] width 152 height 21
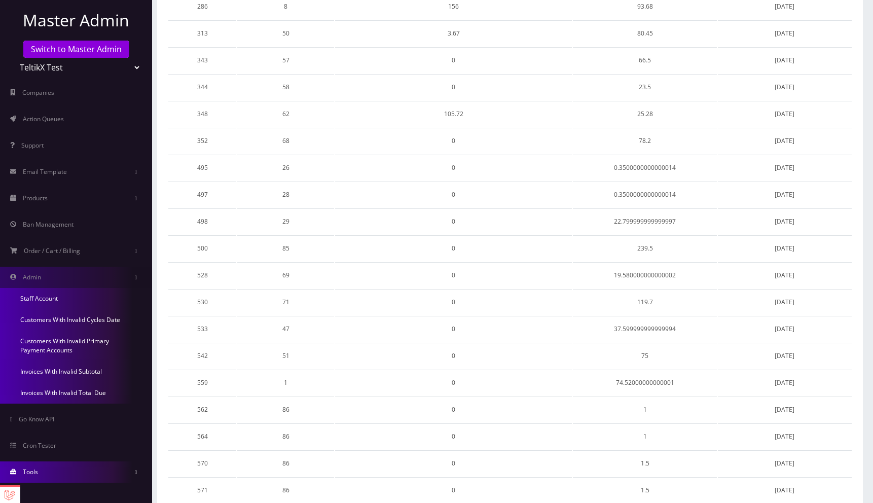
scroll to position [225, 0]
click at [50, 473] on link "Tools" at bounding box center [76, 471] width 152 height 21
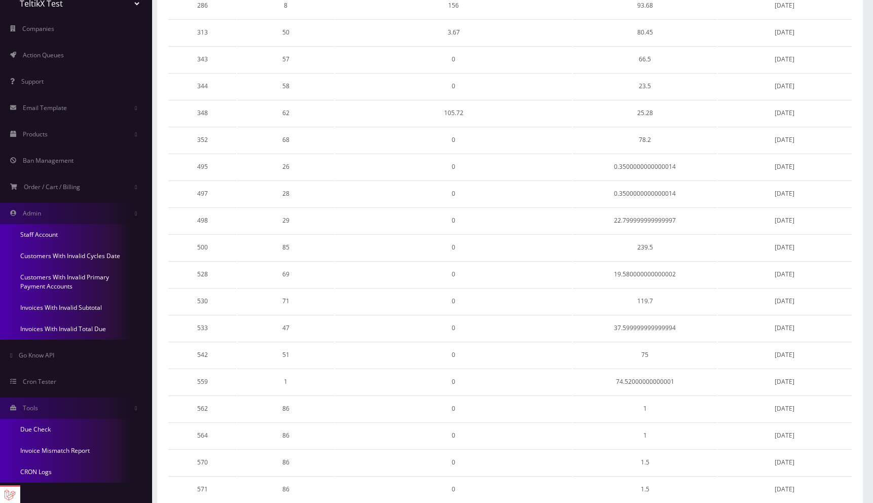
click at [48, 446] on link "Invoice Mismatch Report" at bounding box center [76, 450] width 152 height 21
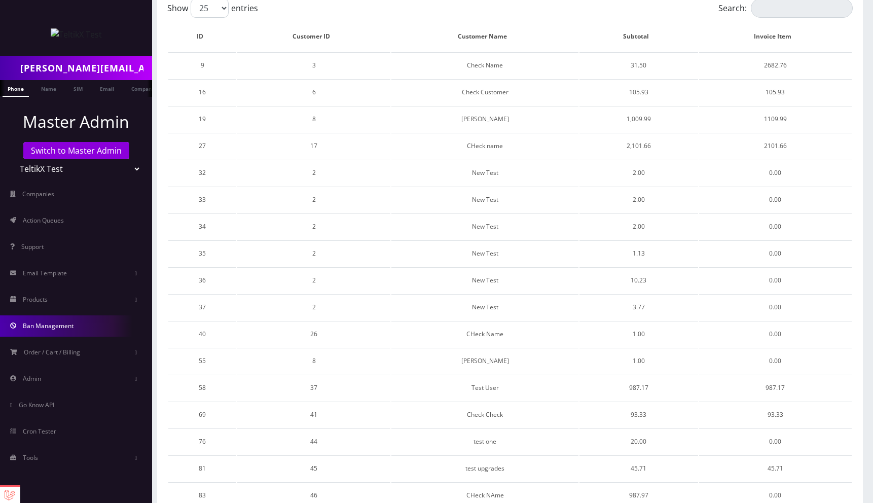
scroll to position [103, 0]
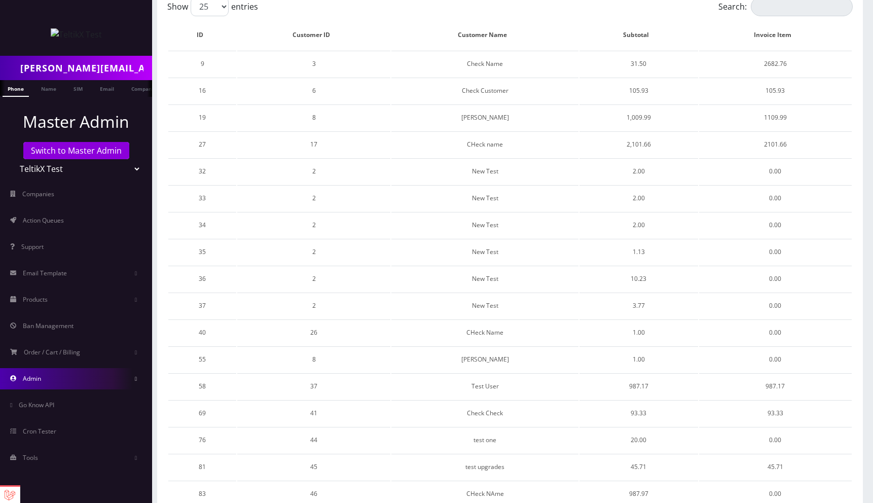
click at [43, 381] on link "Admin" at bounding box center [76, 378] width 152 height 21
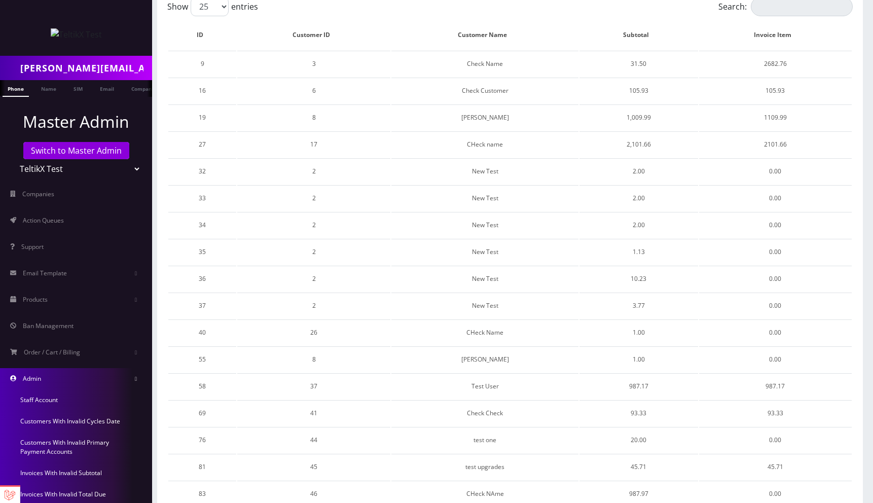
click at [43, 381] on link "Admin" at bounding box center [76, 378] width 152 height 21
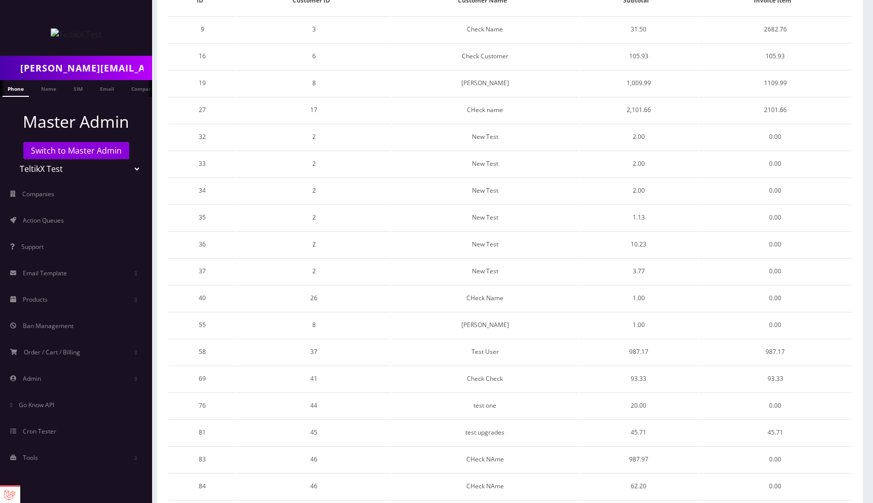
scroll to position [145, 0]
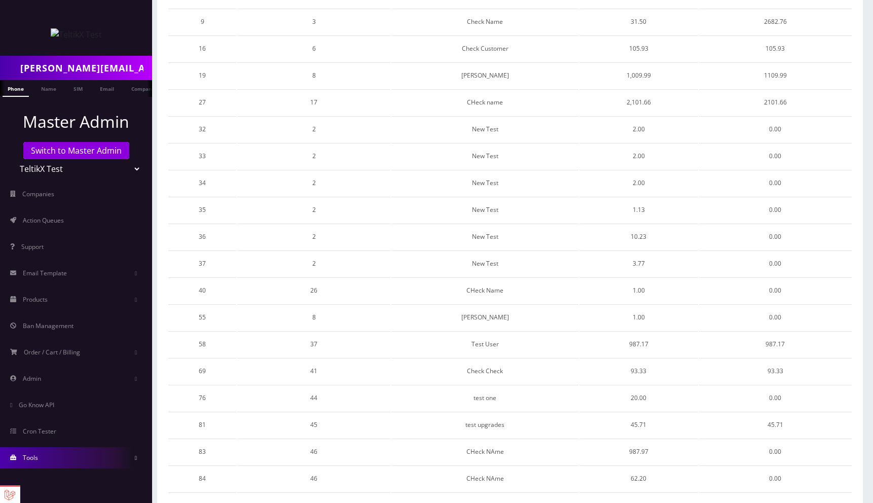
click at [40, 462] on link "Tools" at bounding box center [76, 457] width 152 height 21
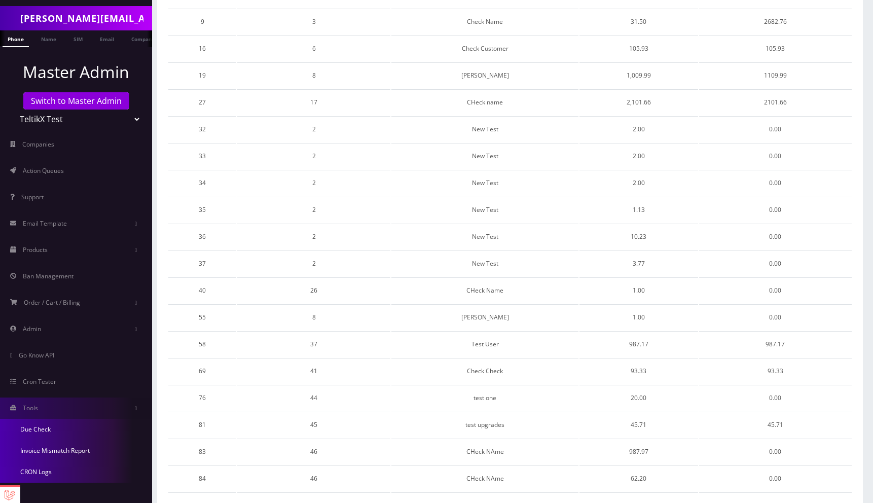
click at [40, 424] on link "Due Check" at bounding box center [76, 429] width 152 height 21
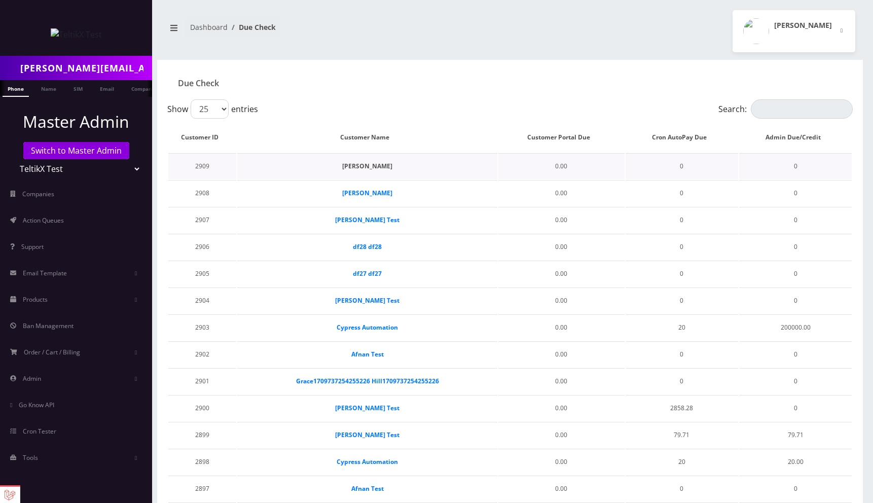
click at [367, 163] on strong "[PERSON_NAME]" at bounding box center [367, 166] width 50 height 9
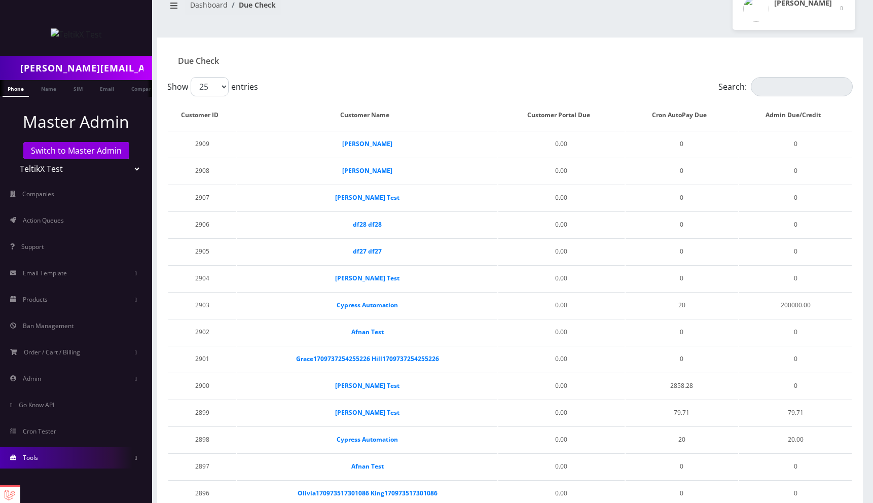
scroll to position [61, 0]
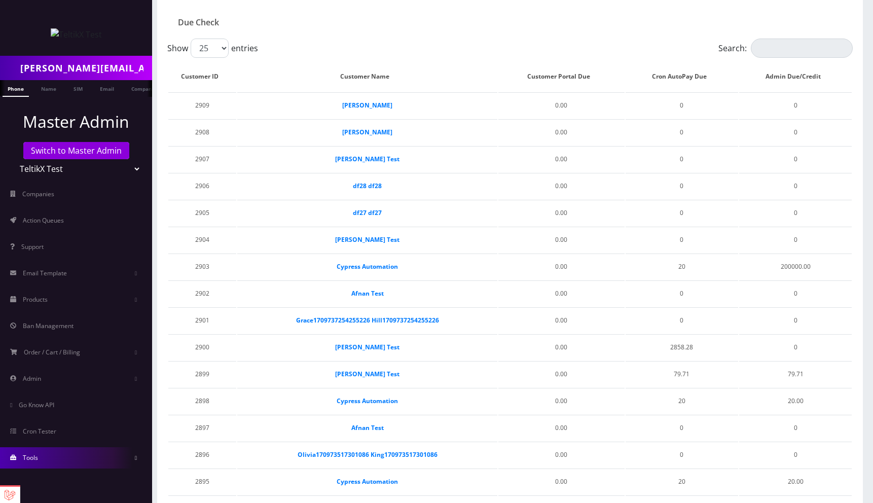
click at [54, 461] on link "Tools" at bounding box center [76, 457] width 152 height 21
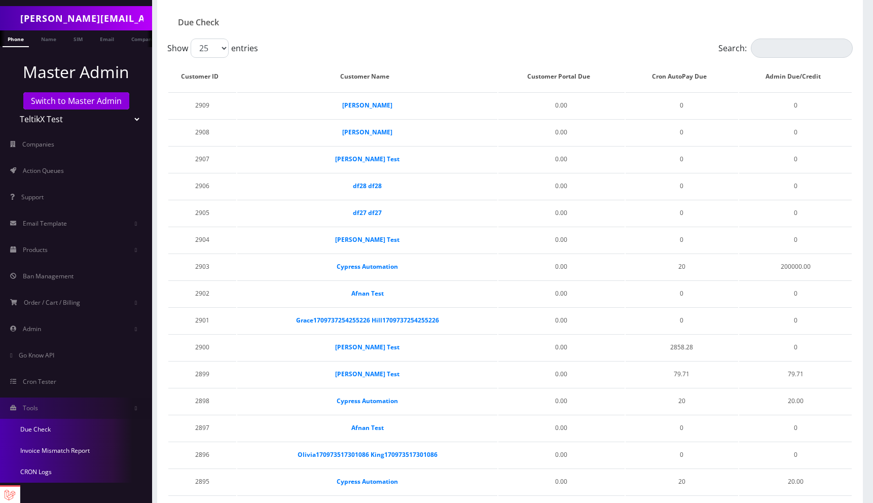
click at [57, 451] on link "Invoice Mismatch Report" at bounding box center [76, 450] width 152 height 21
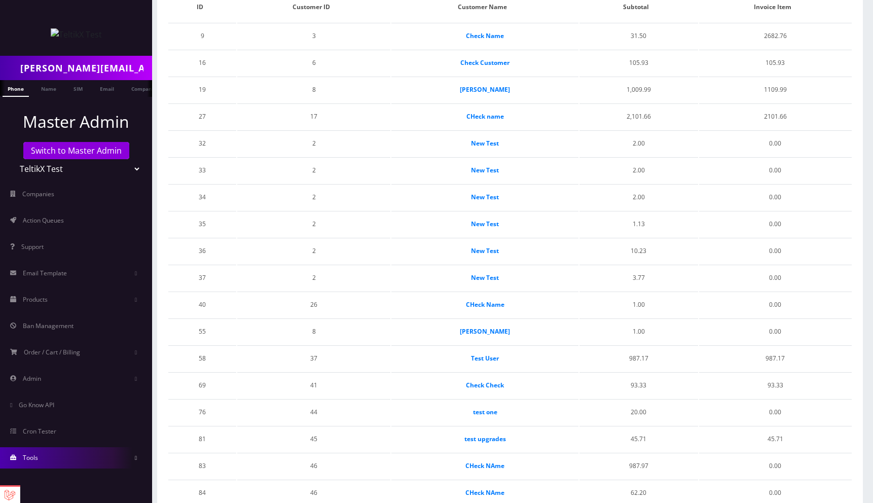
scroll to position [132, 0]
click at [46, 459] on link "Tools" at bounding box center [76, 457] width 152 height 21
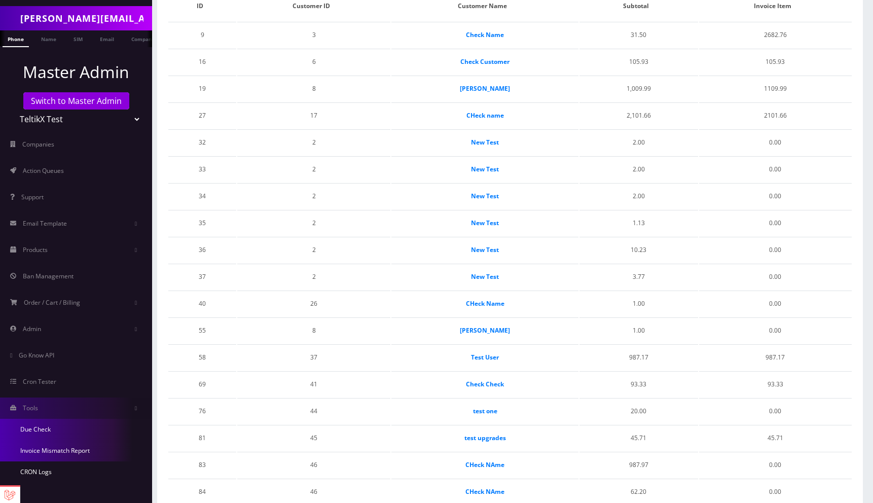
scroll to position [50, 0]
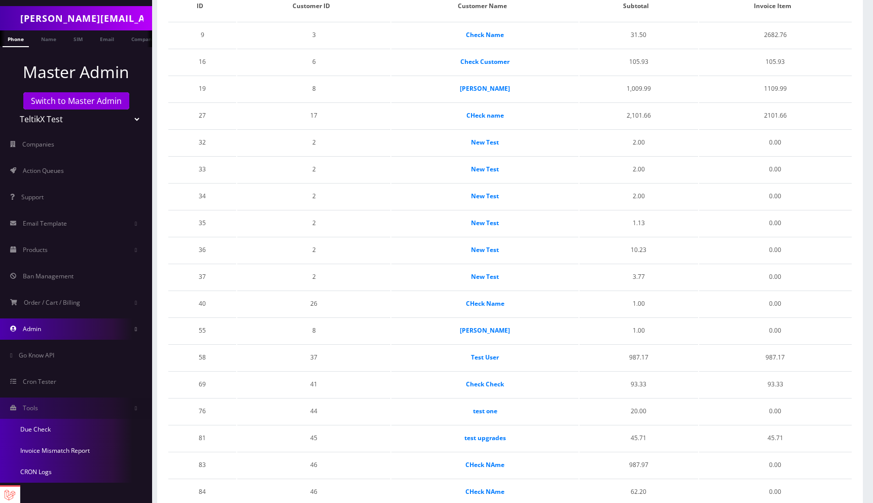
click at [51, 327] on link "Admin" at bounding box center [76, 328] width 152 height 21
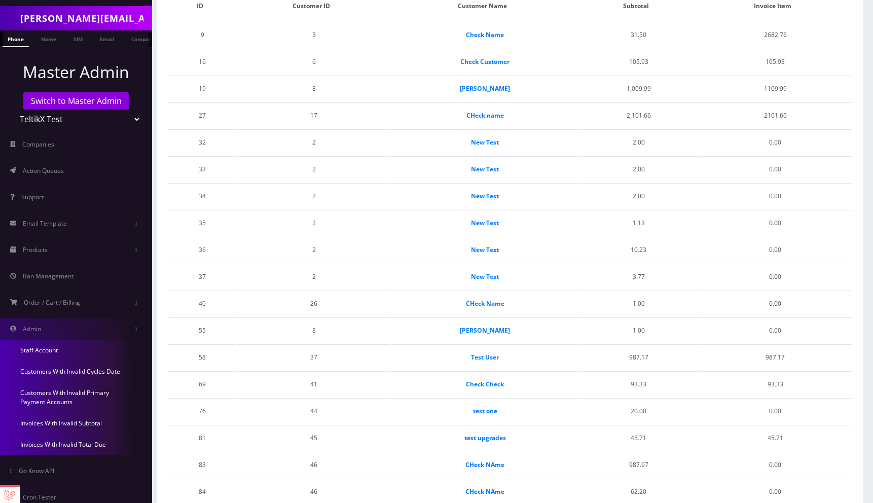
drag, startPoint x: 49, startPoint y: 371, endPoint x: 94, endPoint y: 372, distance: 45.1
click at [49, 371] on link "Customers With Invalid Cycles Date" at bounding box center [76, 371] width 152 height 21
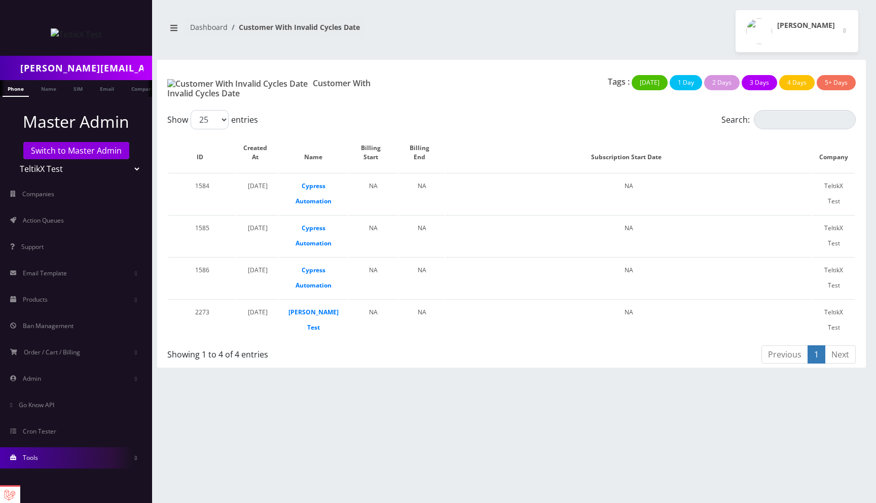
click at [44, 459] on link "Tools" at bounding box center [76, 457] width 152 height 21
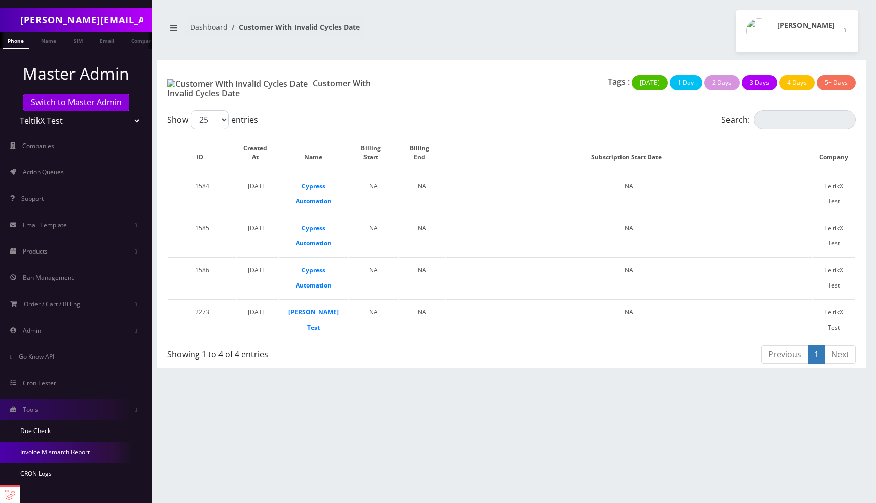
scroll to position [50, 0]
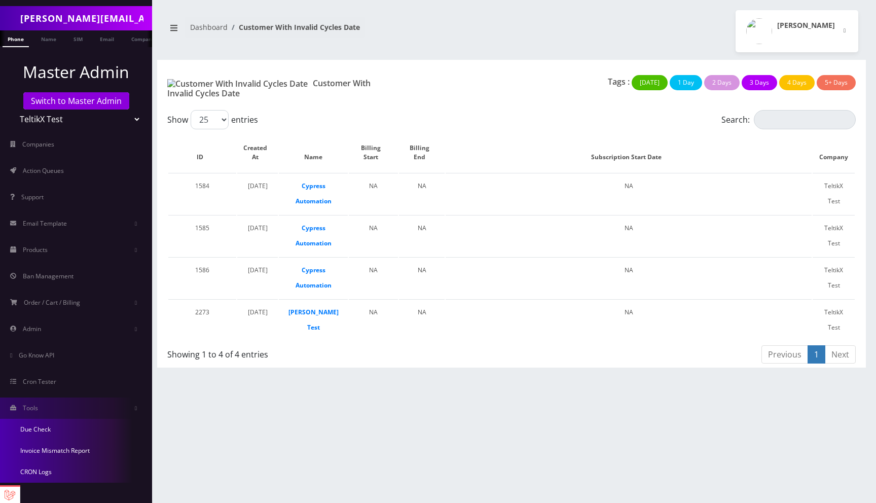
click at [53, 448] on link "Invoice Mismatch Report" at bounding box center [76, 450] width 152 height 21
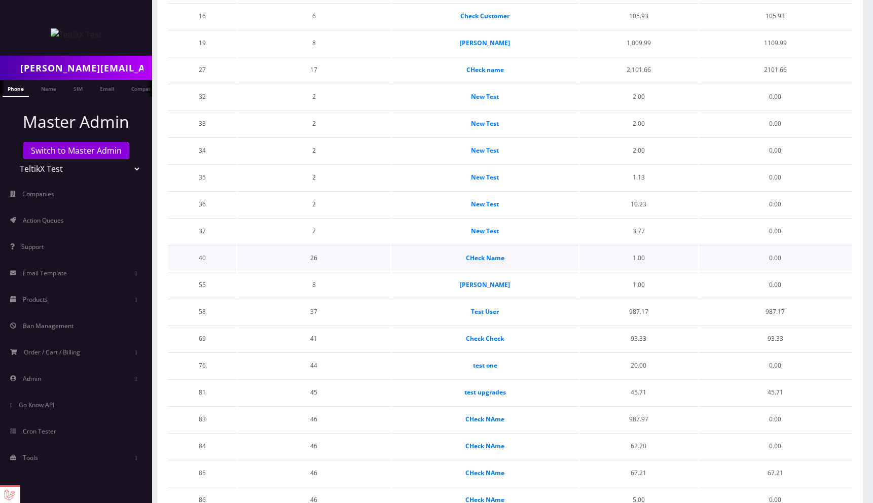
scroll to position [356, 0]
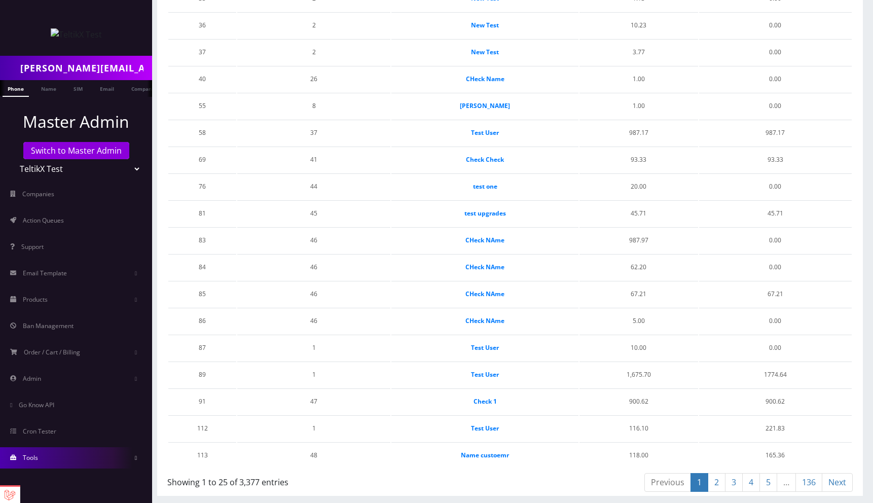
click at [79, 463] on link "Tools" at bounding box center [76, 457] width 152 height 21
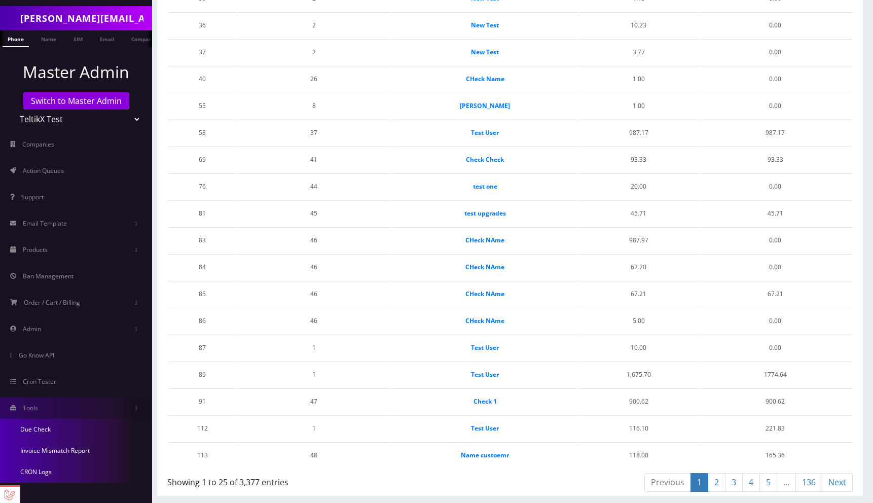
click at [47, 429] on link "Due Check" at bounding box center [76, 429] width 152 height 21
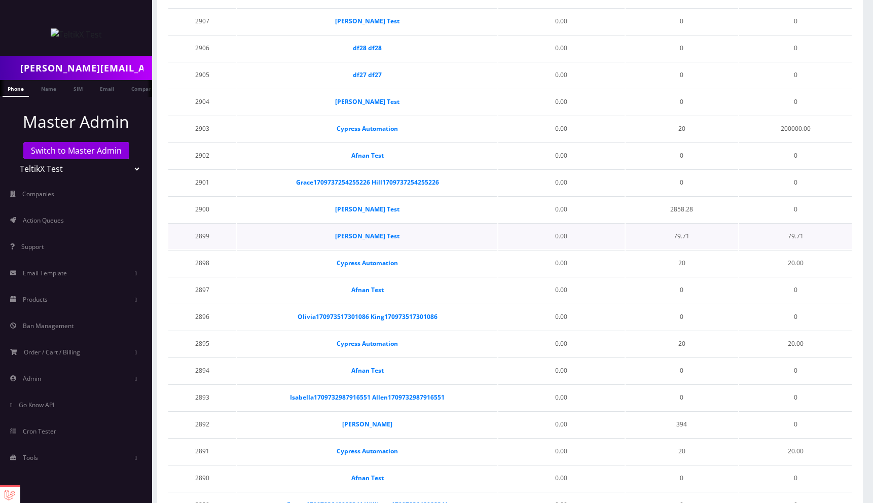
scroll to position [356, 0]
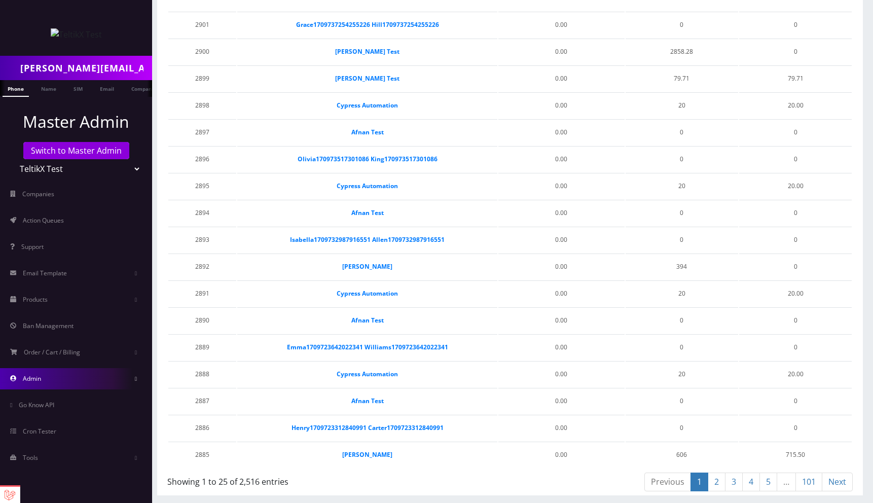
click at [52, 380] on link "Admin" at bounding box center [76, 378] width 152 height 21
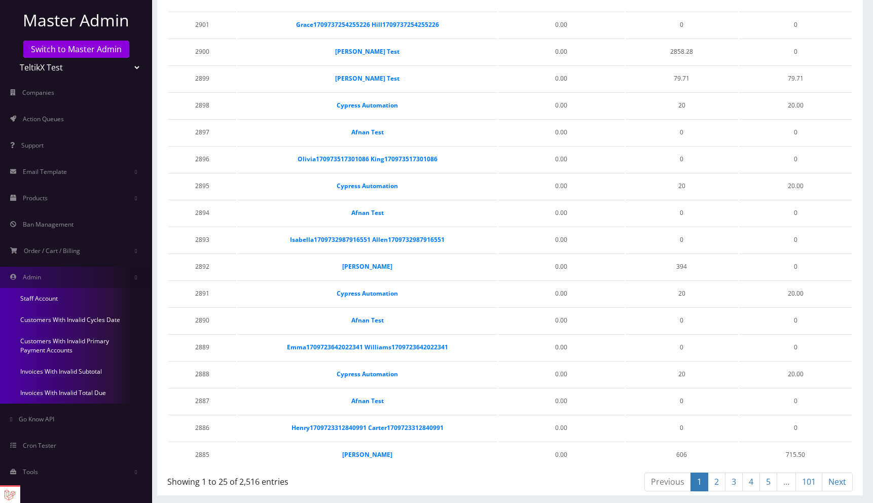
click at [65, 323] on link "Customers With Invalid Cycles Date" at bounding box center [76, 319] width 152 height 21
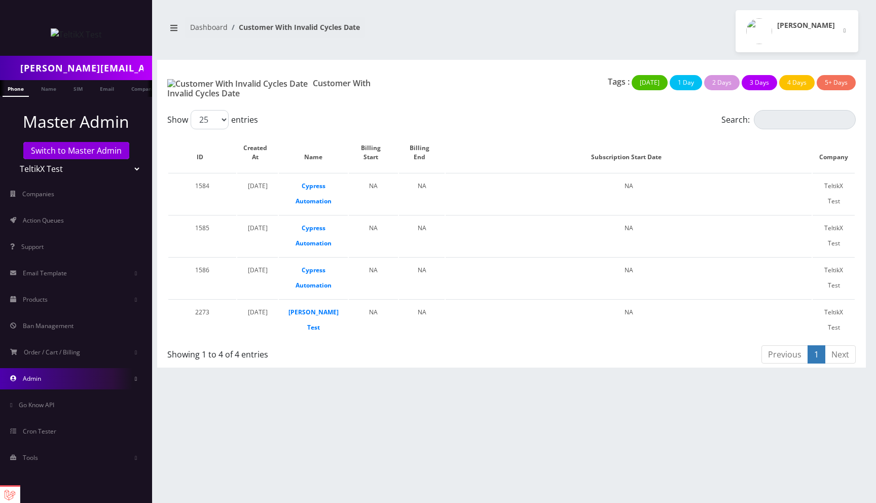
click at [50, 377] on link "Admin" at bounding box center [76, 378] width 152 height 21
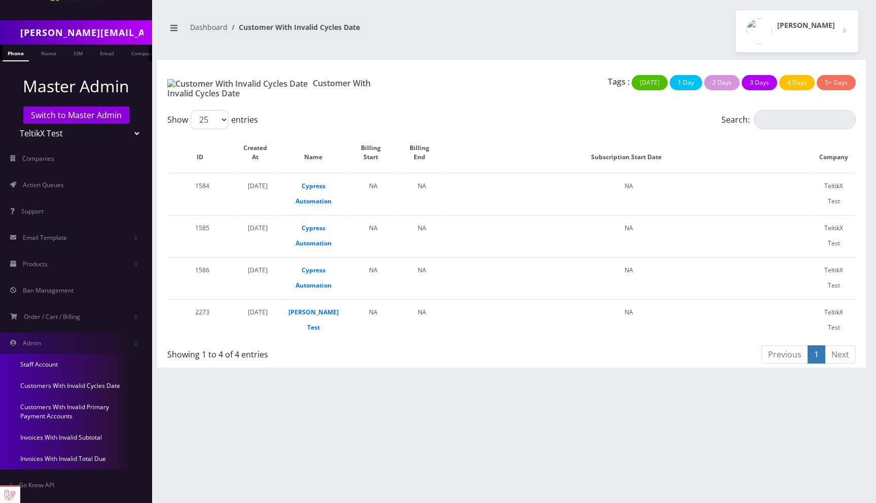
scroll to position [51, 0]
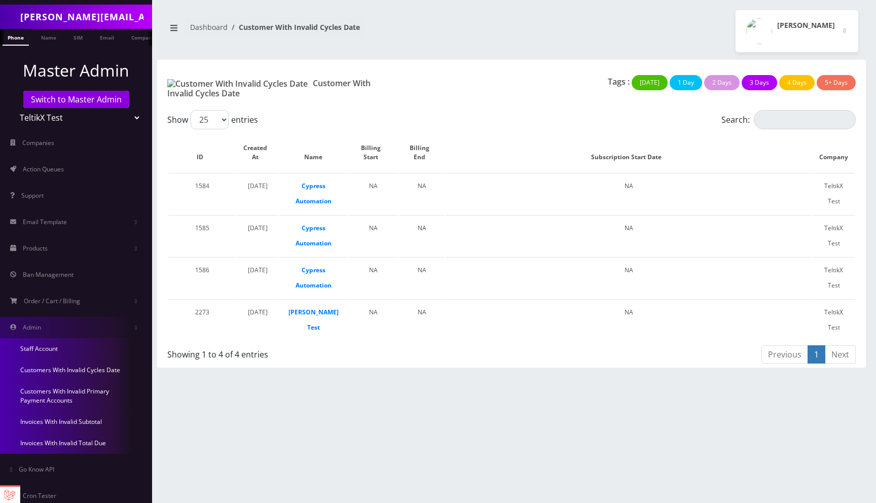
click at [62, 390] on link "Customers With Invalid Primary Payment Accounts" at bounding box center [76, 396] width 152 height 30
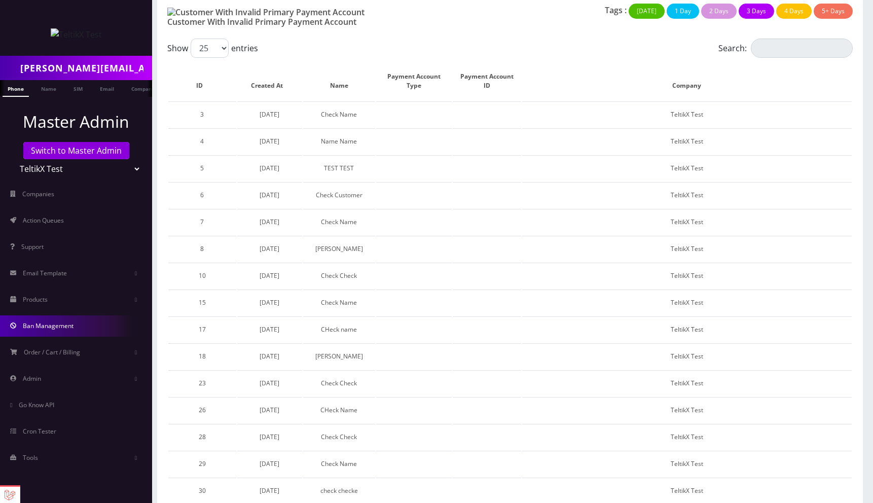
scroll to position [102, 0]
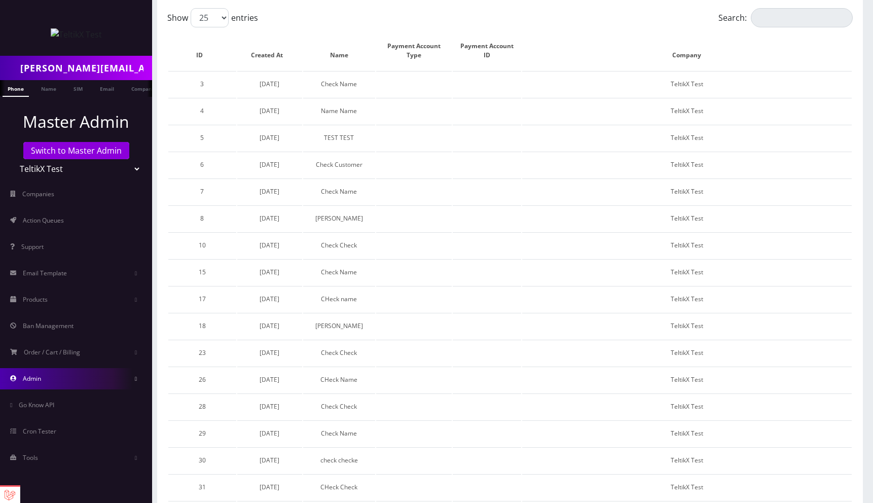
click at [60, 387] on link "Admin" at bounding box center [76, 378] width 152 height 21
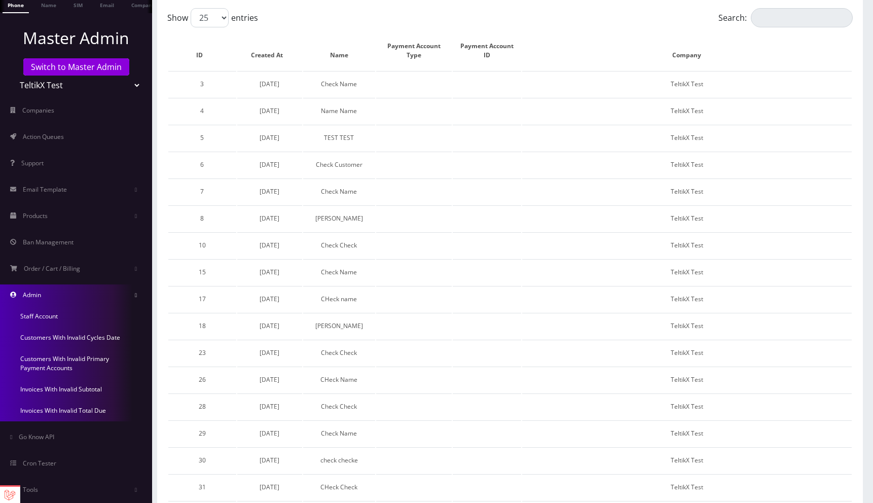
scroll to position [88, 0]
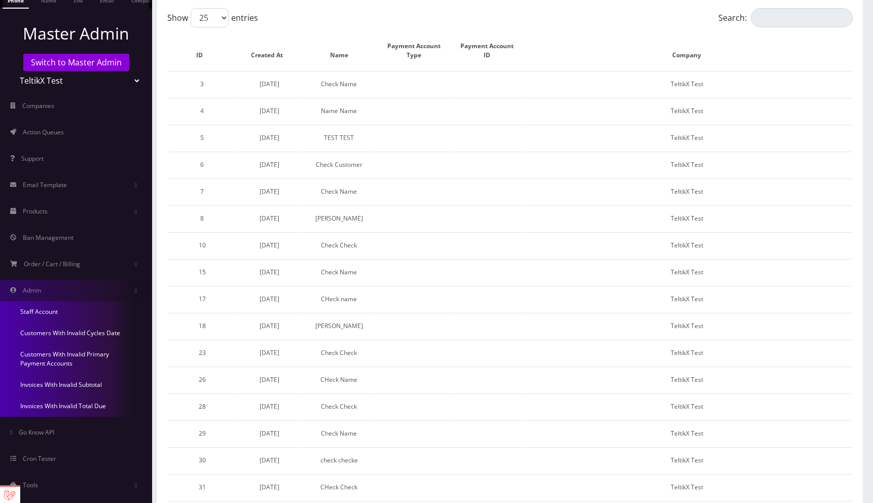
click at [66, 405] on link "Invoices With Invalid Total Due" at bounding box center [76, 405] width 152 height 21
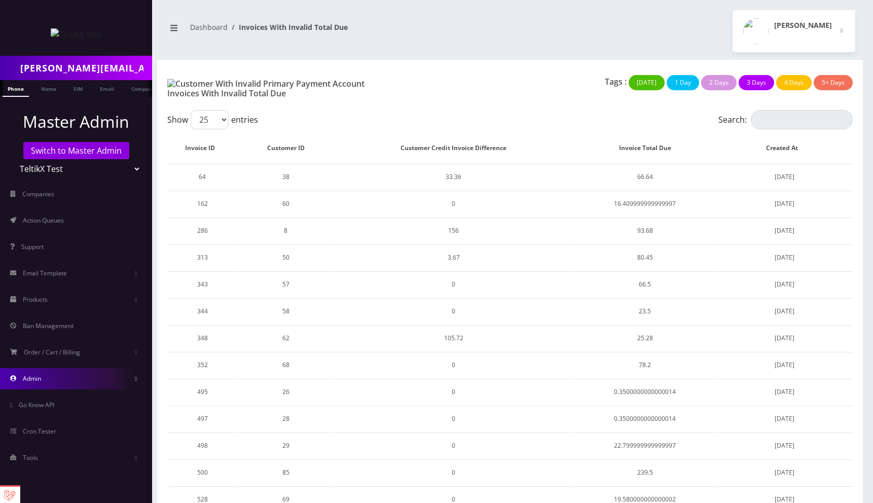
click at [57, 376] on link "Admin" at bounding box center [76, 378] width 152 height 21
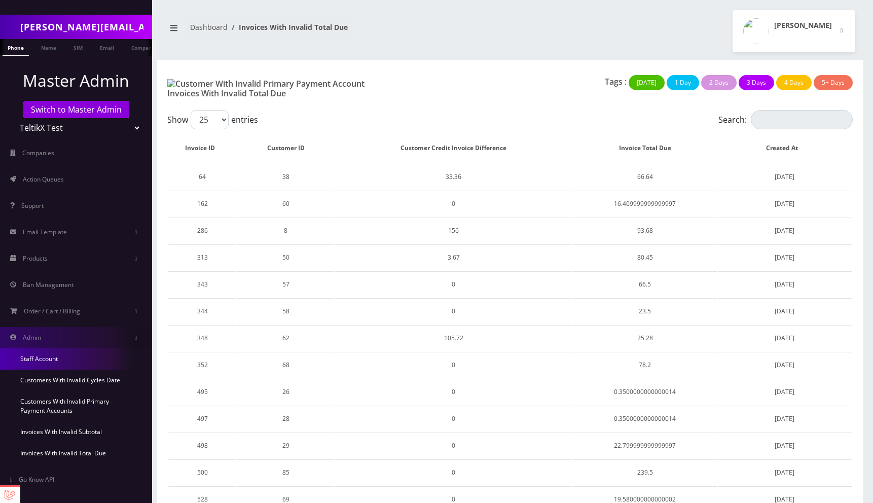
scroll to position [69, 0]
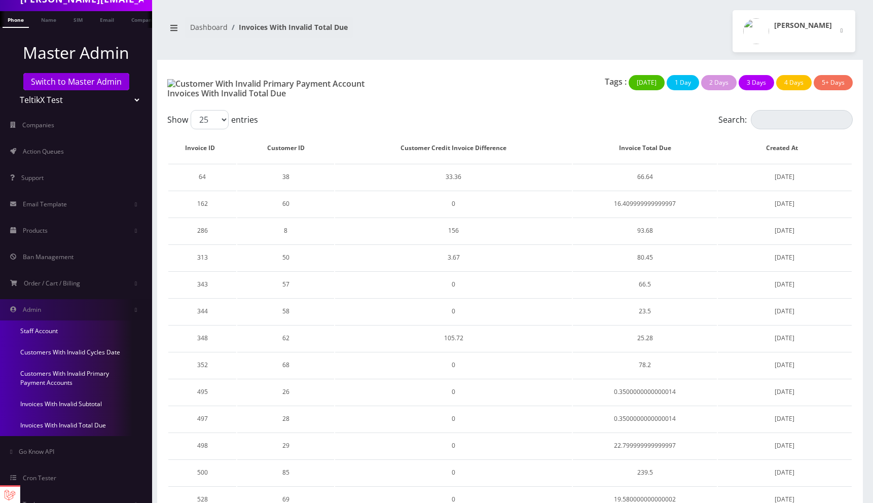
click at [57, 403] on link "Invoices With Invalid Subtotal" at bounding box center [76, 403] width 152 height 21
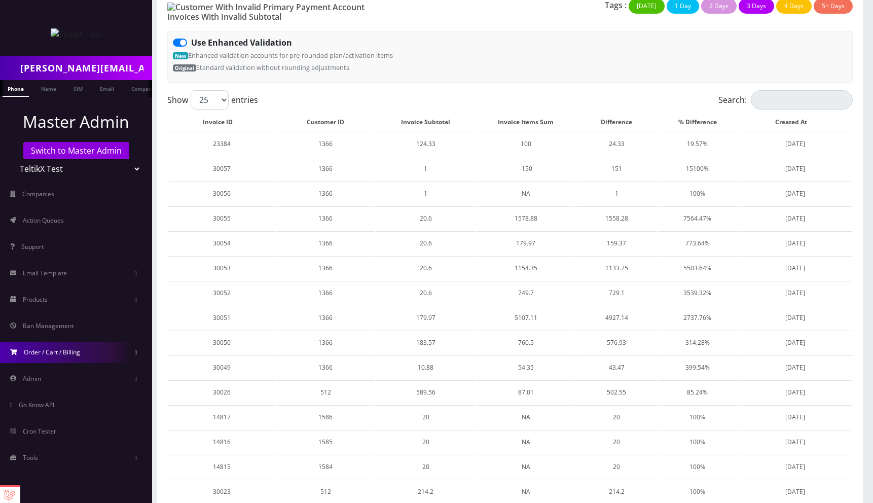
scroll to position [94, 0]
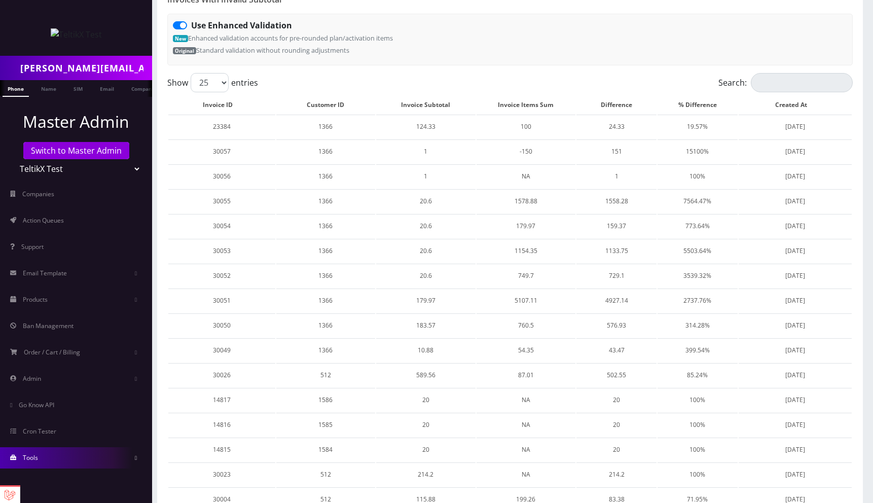
click at [33, 459] on span "Tools" at bounding box center [30, 457] width 15 height 9
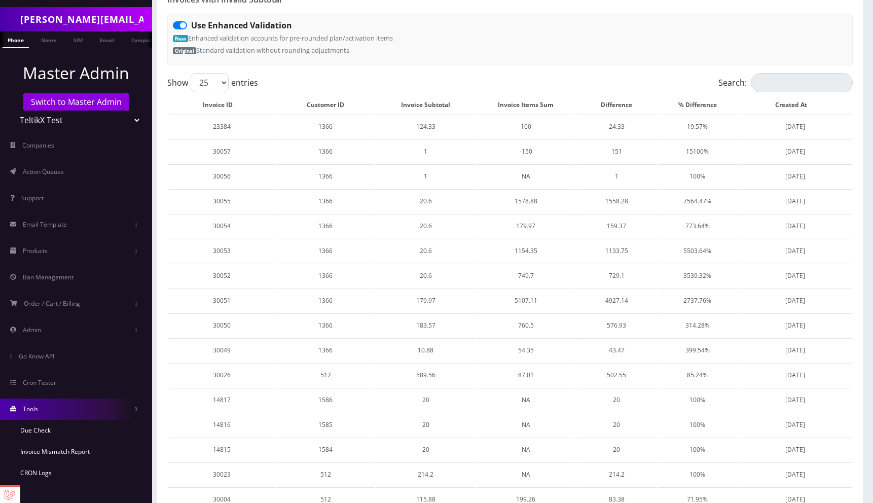
scroll to position [50, 0]
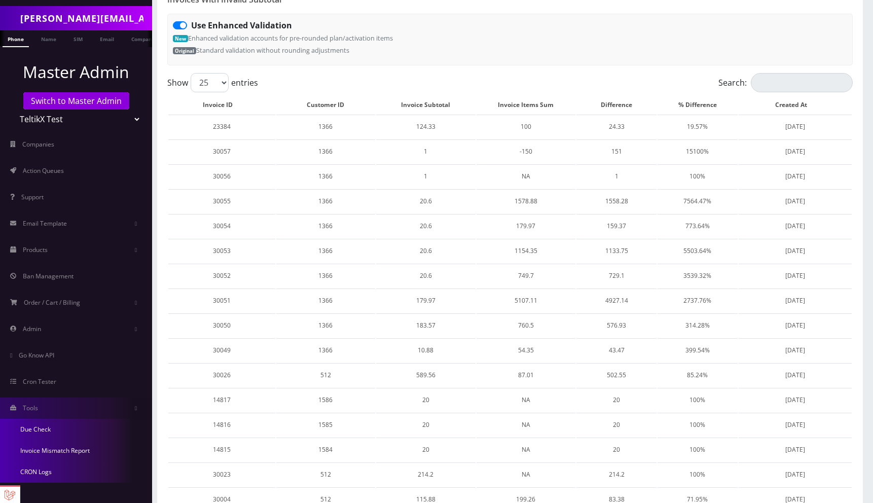
click at [42, 471] on link "CRON Logs" at bounding box center [76, 471] width 152 height 21
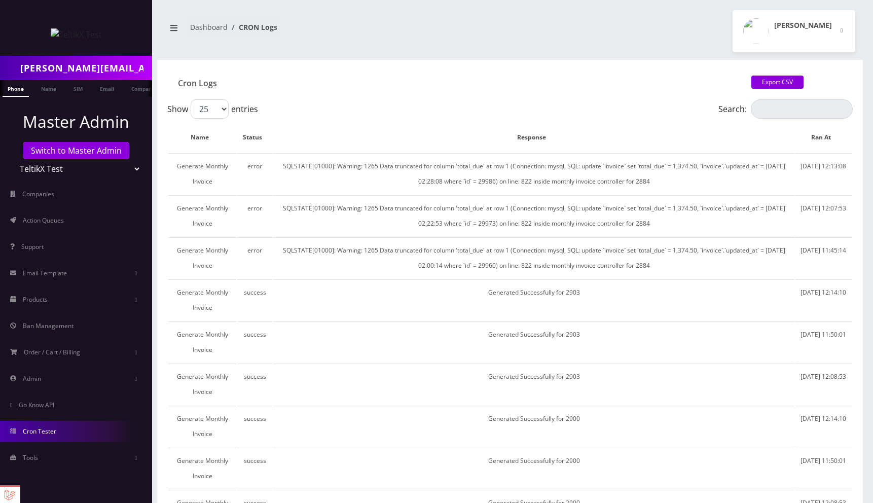
scroll to position [43, 0]
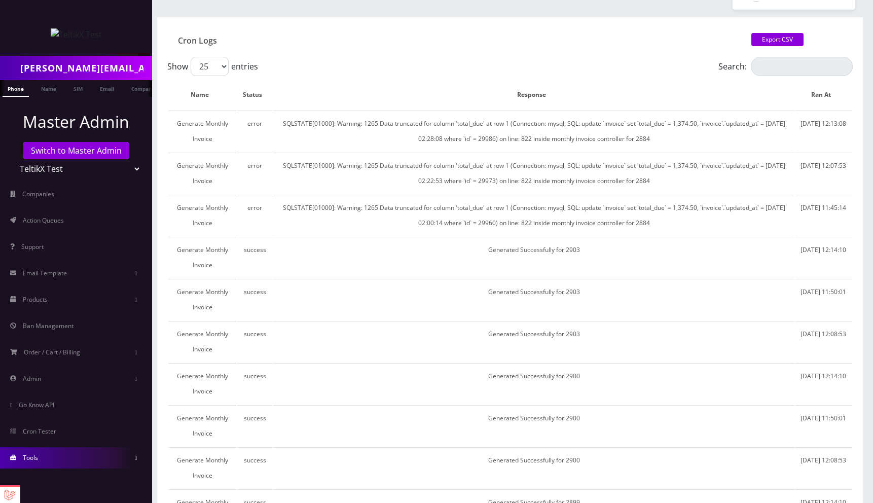
click at [40, 448] on link "Tools" at bounding box center [76, 457] width 152 height 21
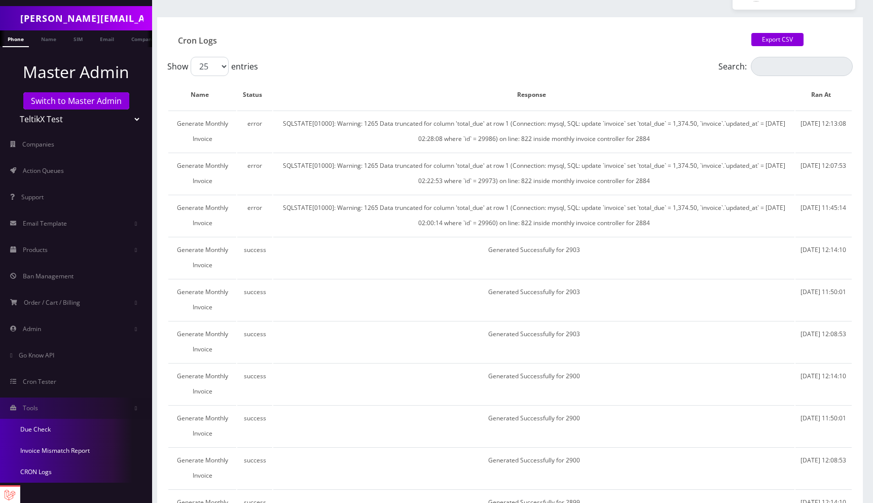
click at [44, 451] on link "Invoice Mismatch Report" at bounding box center [76, 450] width 152 height 21
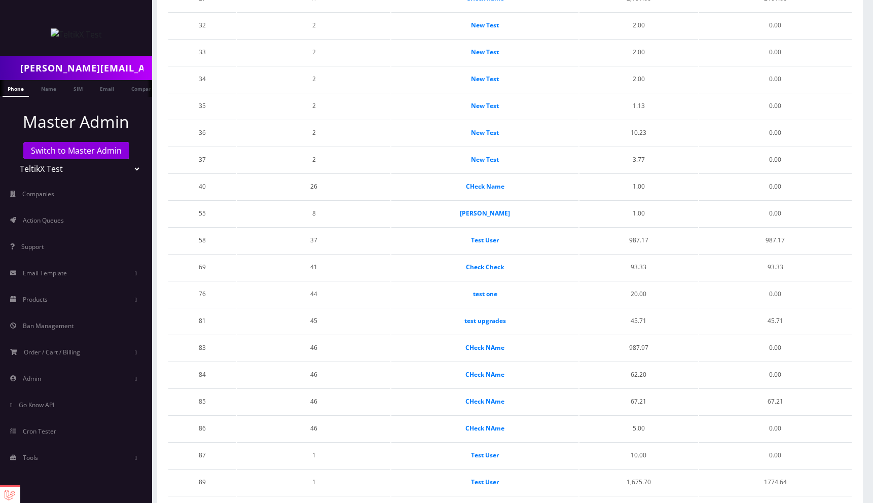
scroll to position [356, 0]
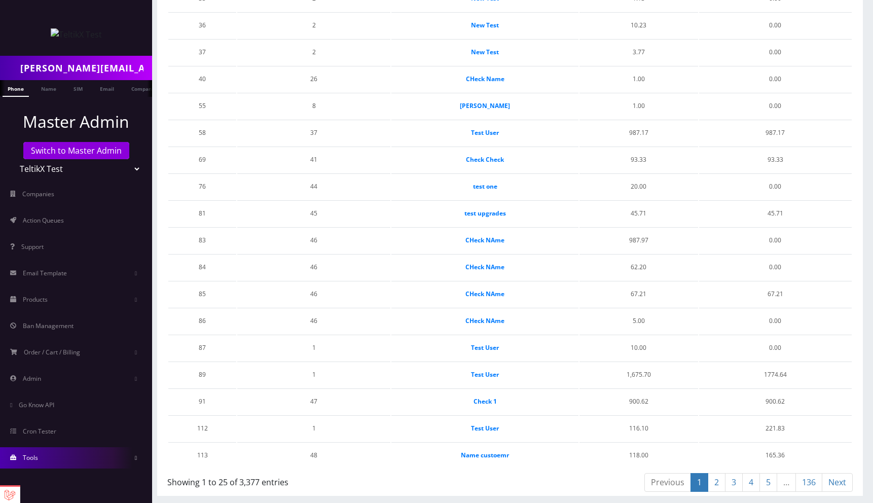
click at [55, 462] on link "Tools" at bounding box center [76, 457] width 152 height 21
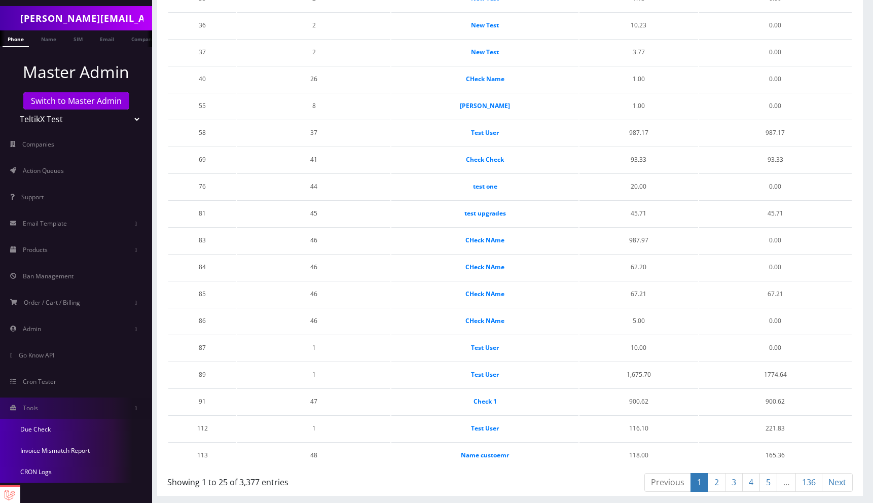
click at [50, 427] on link "Due Check" at bounding box center [76, 429] width 152 height 21
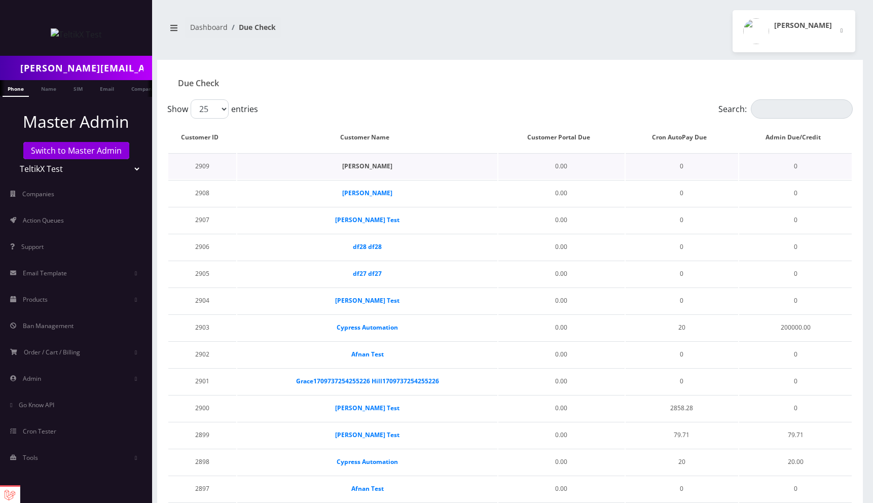
click at [377, 168] on strong "[PERSON_NAME]" at bounding box center [367, 166] width 50 height 9
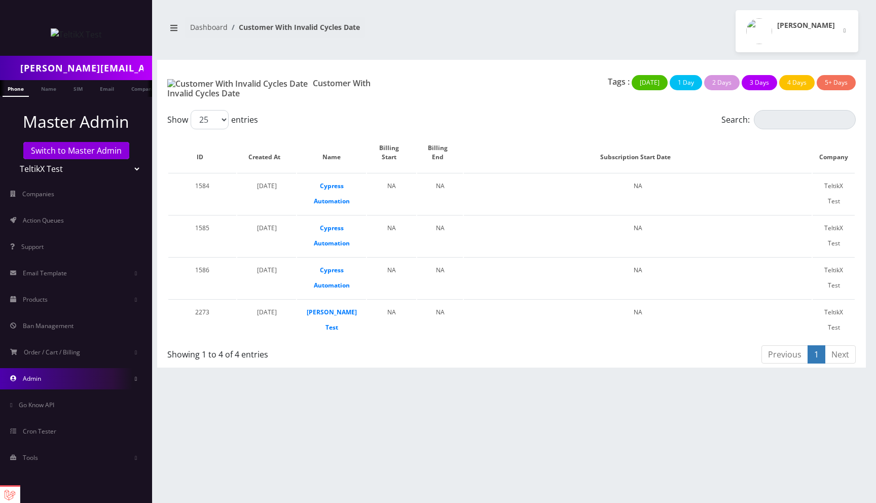
click at [45, 383] on link "Admin" at bounding box center [76, 378] width 152 height 21
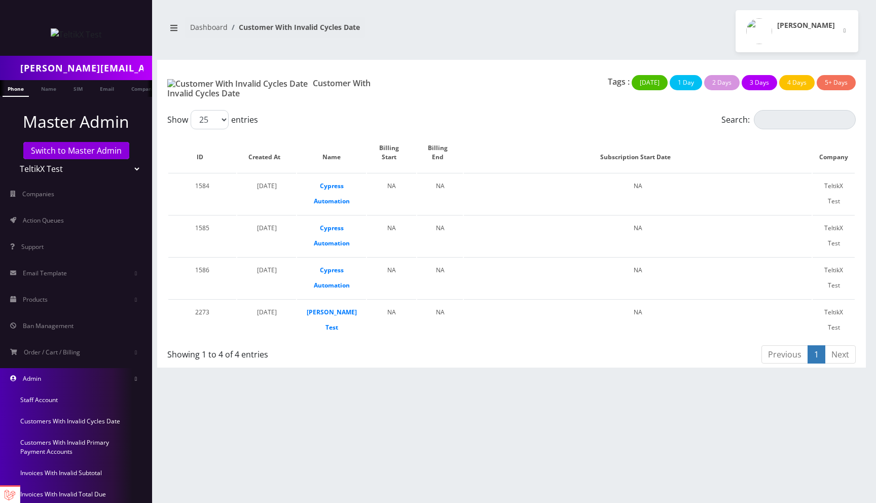
click at [45, 383] on link "Admin" at bounding box center [76, 378] width 152 height 21
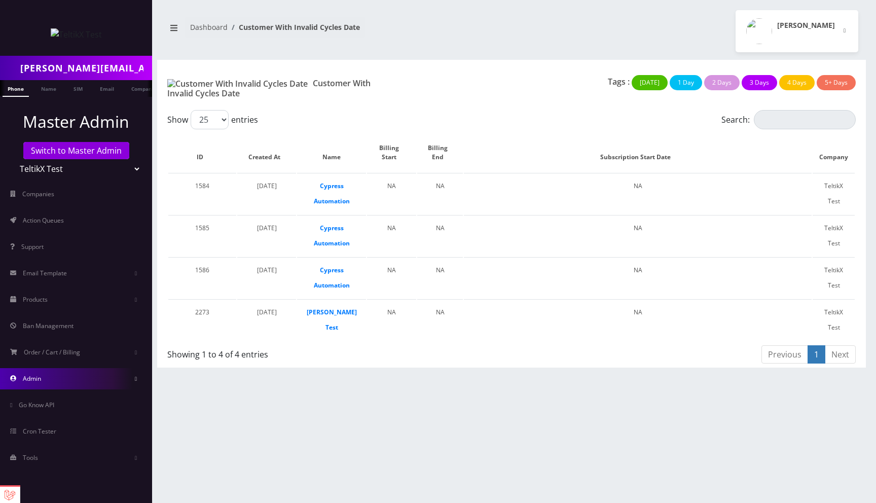
click at [45, 383] on link "Admin" at bounding box center [76, 378] width 152 height 21
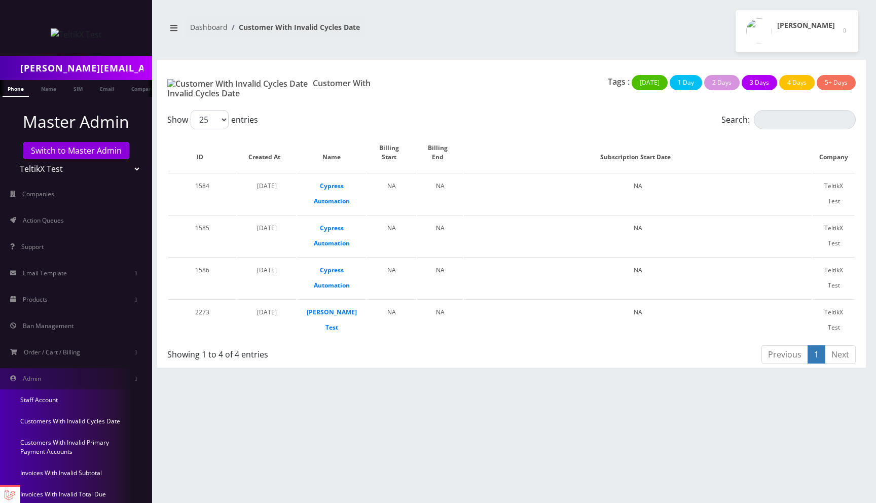
click at [63, 447] on link "Customers With Invalid Primary Payment Accounts" at bounding box center [76, 447] width 152 height 30
